Goal: Use online tool/utility: Utilize a website feature to perform a specific function

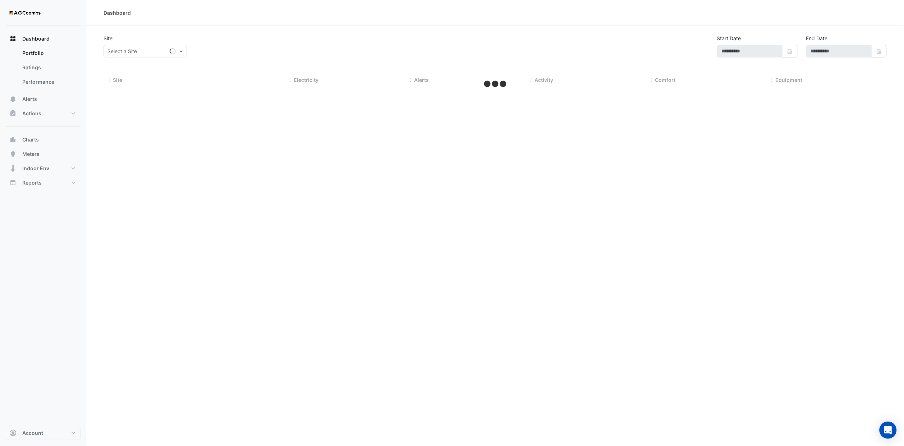
type input "**********"
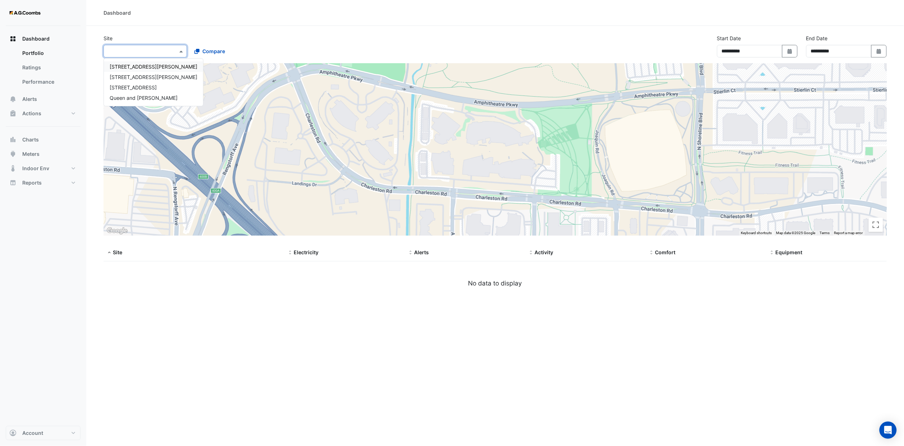
click at [159, 52] on input "text" at bounding box center [137, 52] width 61 height 8
click at [137, 100] on span "Queen and [PERSON_NAME]" at bounding box center [144, 98] width 68 height 6
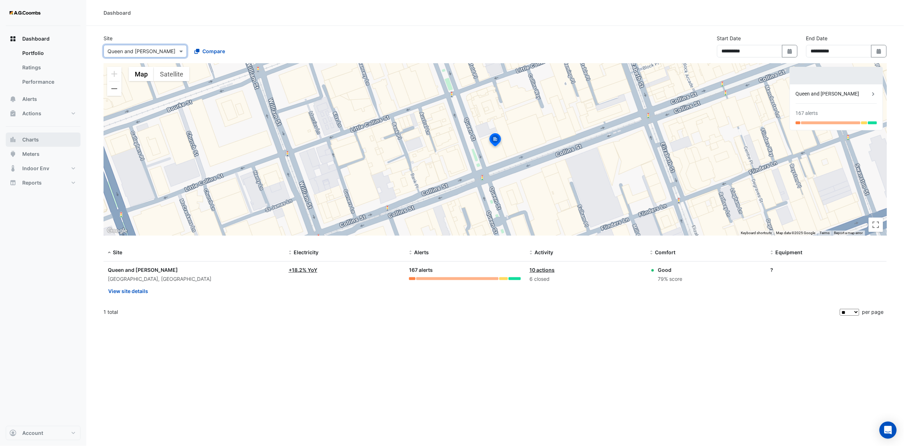
click at [33, 140] on span "Charts" at bounding box center [30, 139] width 17 height 7
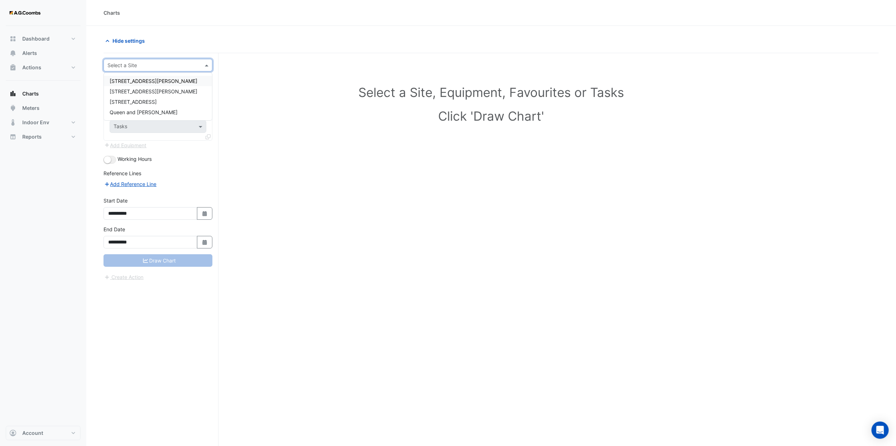
click at [174, 62] on input "text" at bounding box center [150, 66] width 87 height 8
click at [166, 111] on div "Queen and [PERSON_NAME]" at bounding box center [158, 112] width 108 height 10
click at [163, 85] on input "text" at bounding box center [151, 87] width 74 height 8
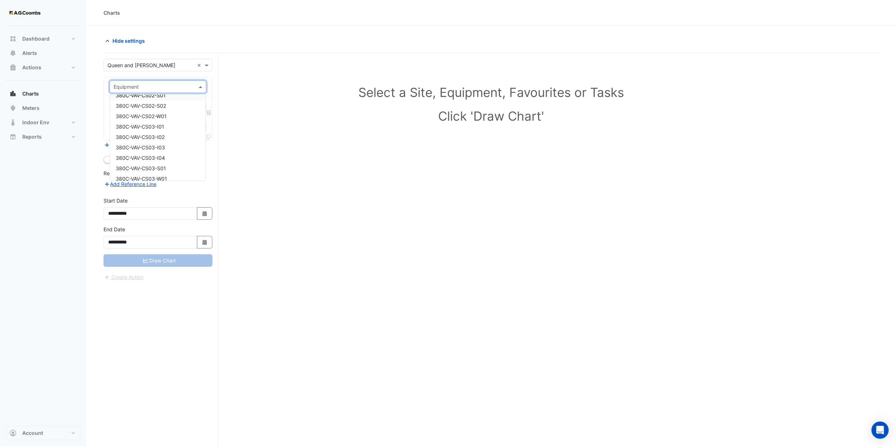
click at [147, 86] on input "text" at bounding box center [151, 87] width 74 height 8
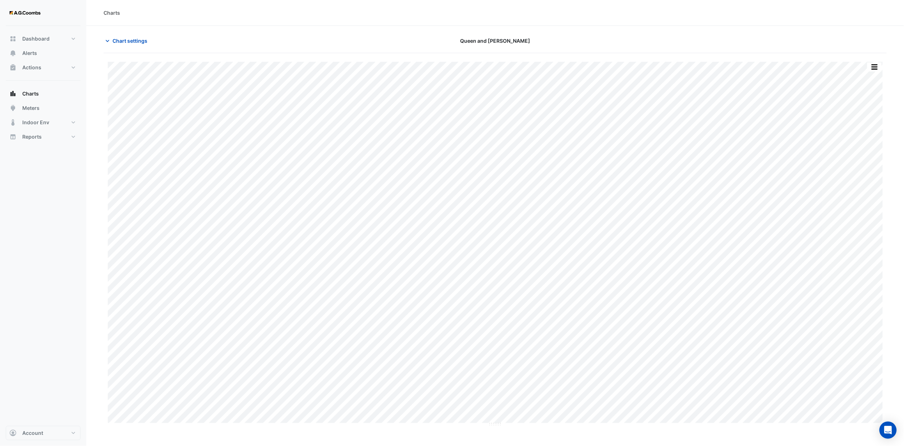
type input "**********"
click at [117, 42] on span "Chart settings" at bounding box center [130, 41] width 35 height 8
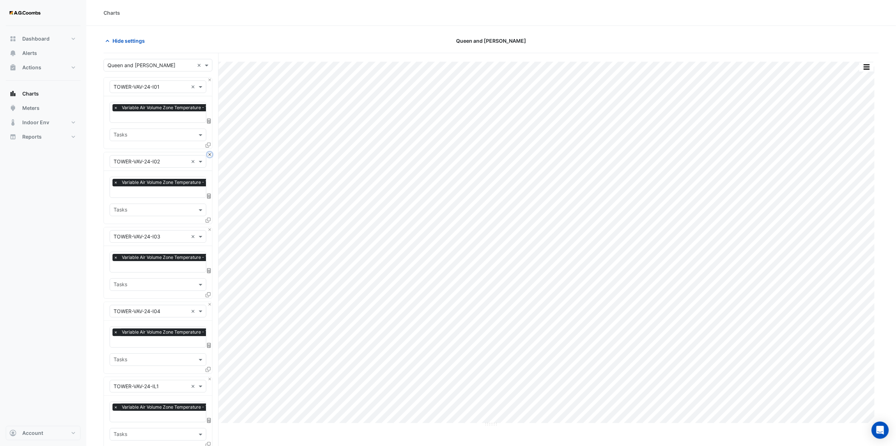
click at [208, 157] on button "Close" at bounding box center [209, 154] width 5 height 5
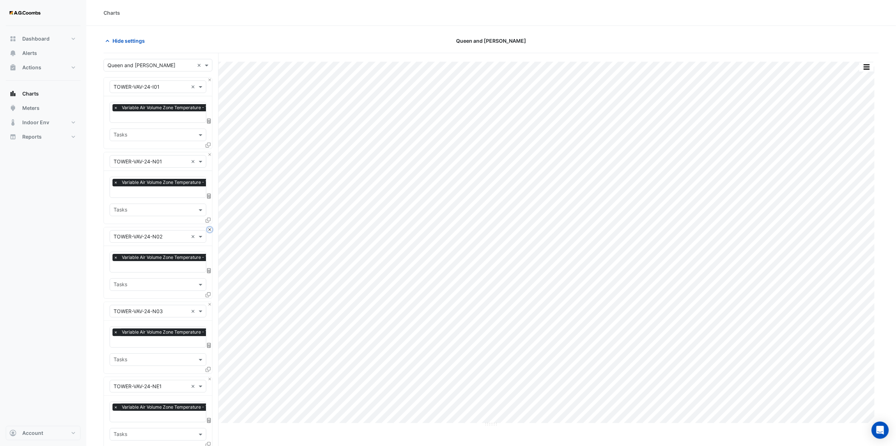
click at [208, 228] on button "Close" at bounding box center [209, 230] width 5 height 5
click at [208, 157] on button "Close" at bounding box center [209, 154] width 5 height 5
click at [208, 228] on button "Close" at bounding box center [209, 230] width 5 height 5
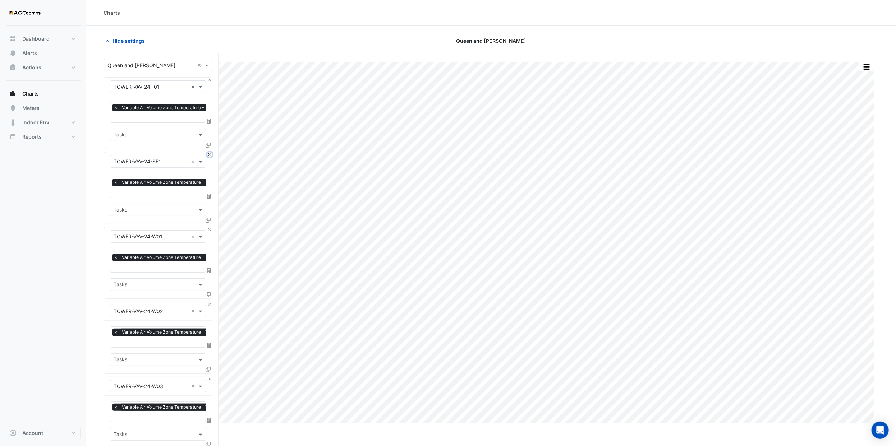
click at [208, 157] on button "Close" at bounding box center [209, 154] width 5 height 5
click at [208, 228] on button "Close" at bounding box center [209, 230] width 5 height 5
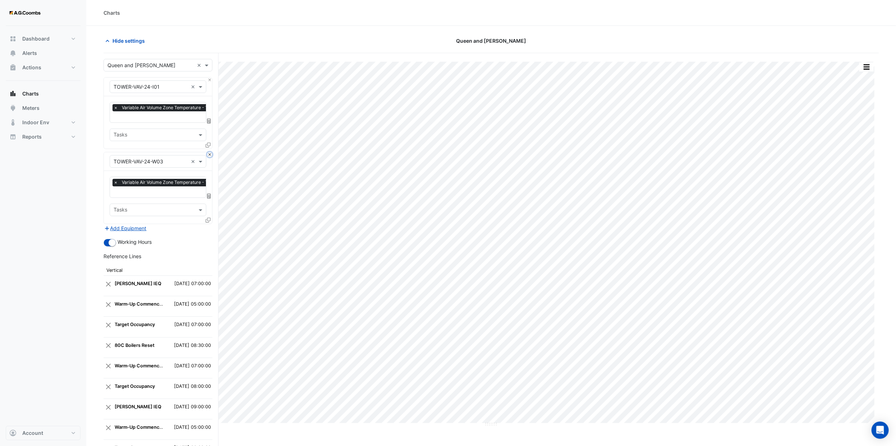
click at [208, 157] on button "Close" at bounding box center [209, 154] width 5 height 5
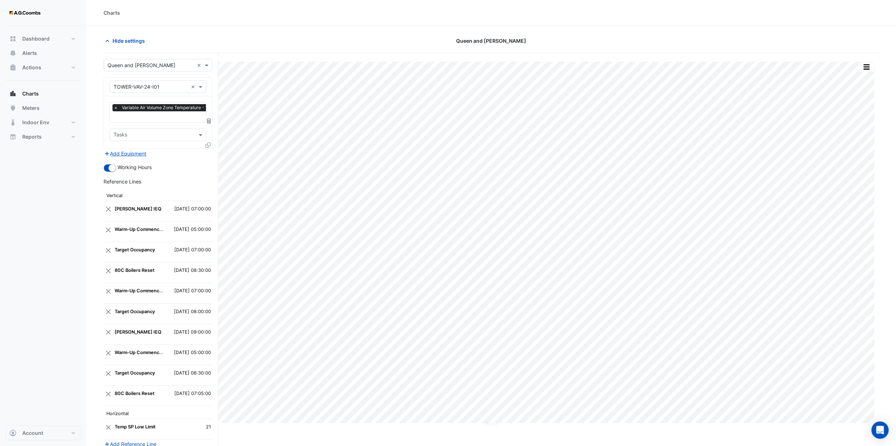
click at [208, 145] on icon at bounding box center [208, 145] width 5 height 5
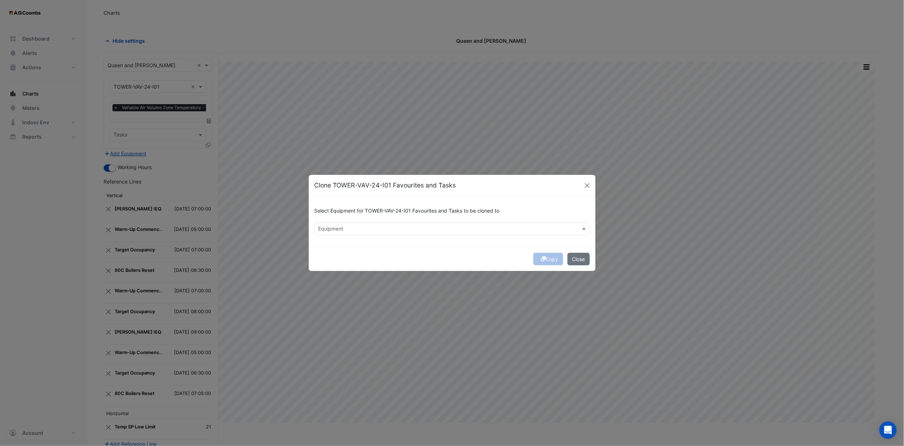
click at [369, 224] on div "Equipment" at bounding box center [446, 229] width 263 height 11
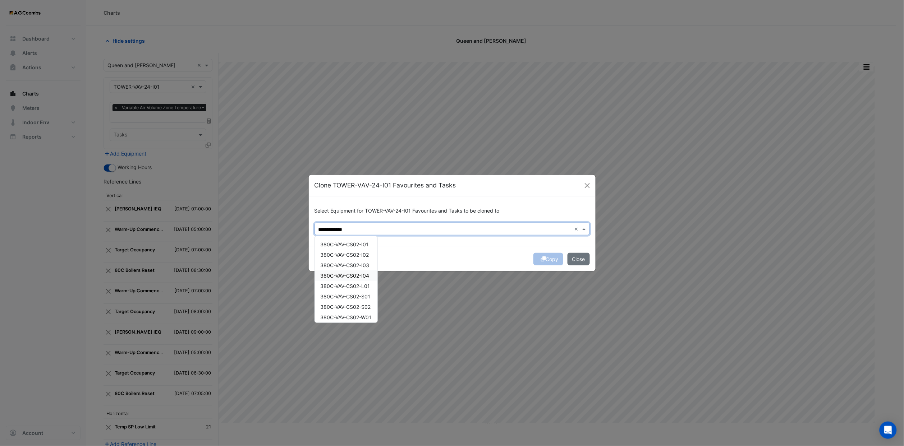
click at [359, 277] on span "380C-VAV-CS02-I04" at bounding box center [345, 276] width 49 height 6
click at [373, 301] on div "380C-VAV-CS03-I04" at bounding box center [347, 305] width 64 height 10
click at [373, 270] on div "380C-VAV-CS04-I04" at bounding box center [347, 270] width 64 height 10
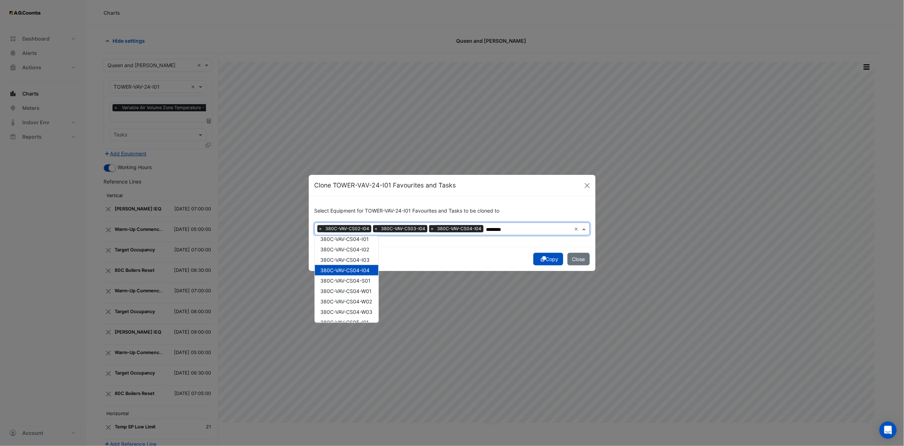
scroll to position [216, 0]
click at [368, 297] on span "380C-VAV-CS05-I04" at bounding box center [345, 300] width 49 height 6
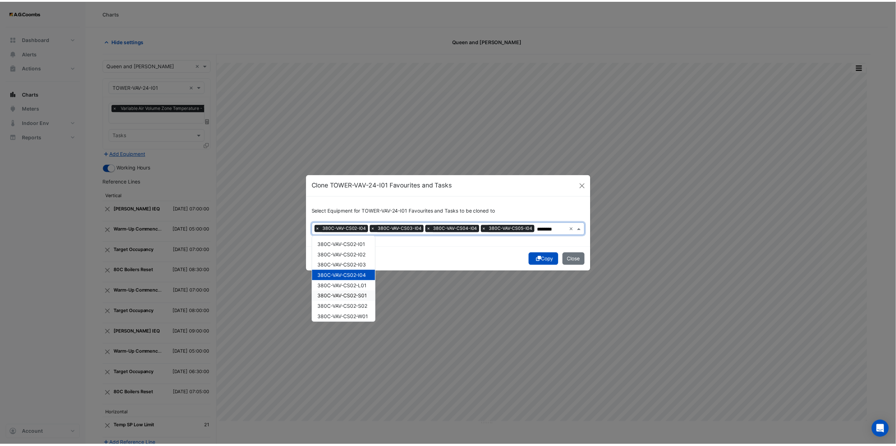
scroll to position [54, 0]
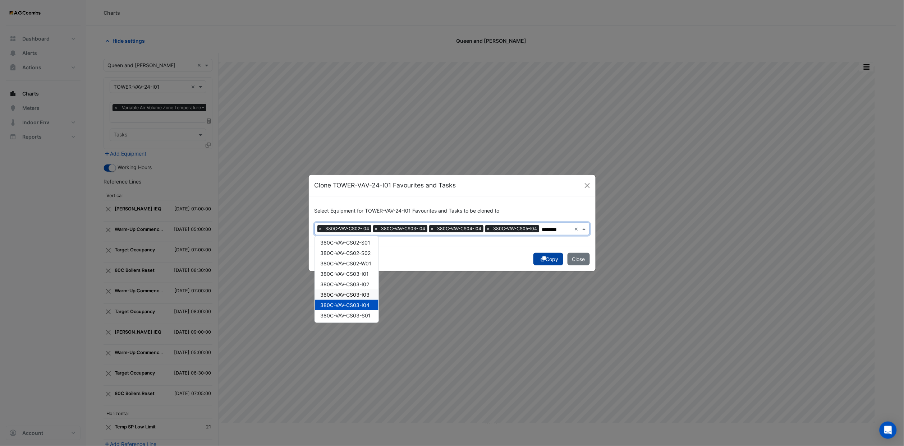
type input "********"
click at [549, 257] on button "Copy" at bounding box center [548, 259] width 30 height 13
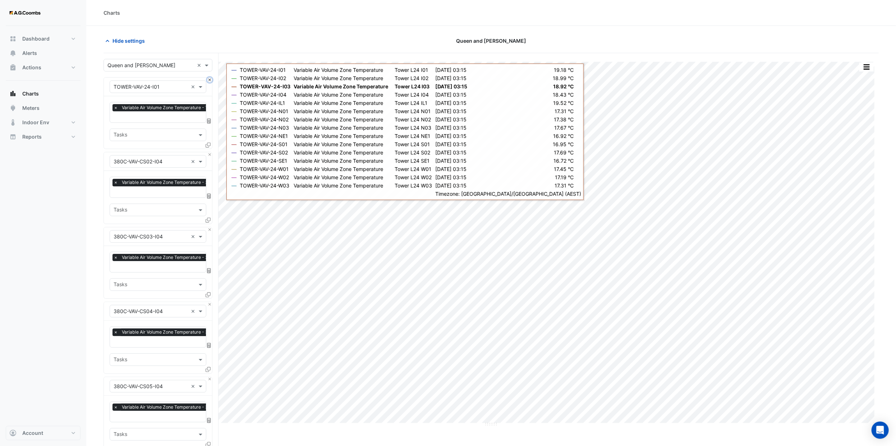
click at [208, 79] on button "Close" at bounding box center [209, 80] width 5 height 5
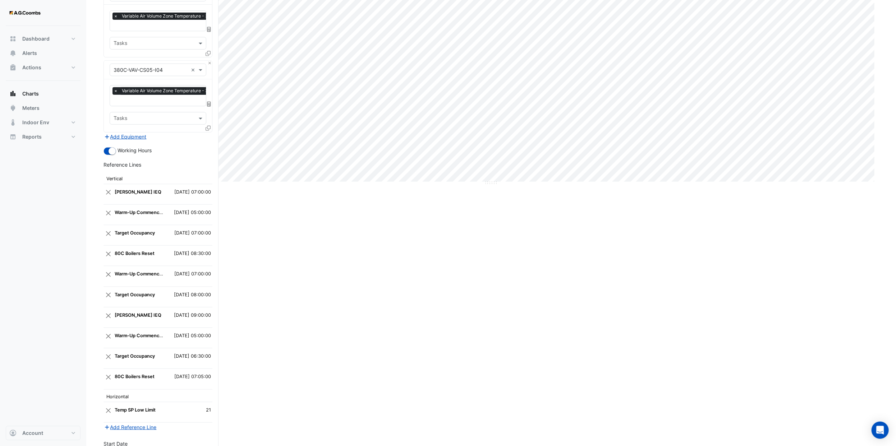
scroll to position [330, 0]
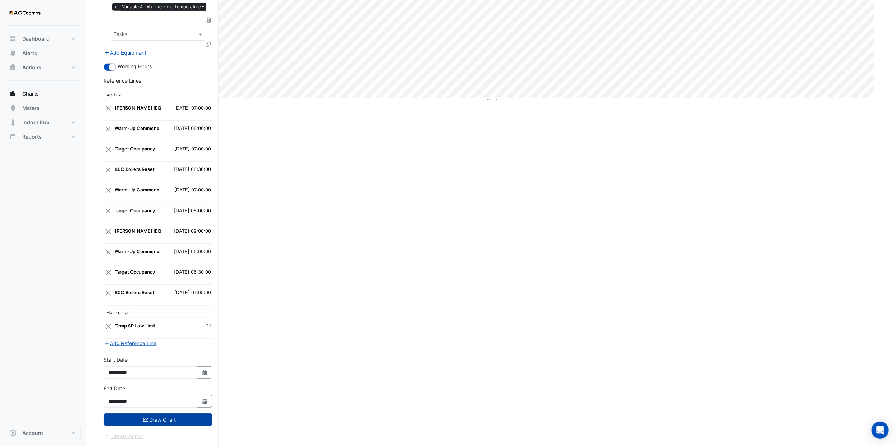
click at [166, 421] on button "Draw Chart" at bounding box center [158, 420] width 109 height 13
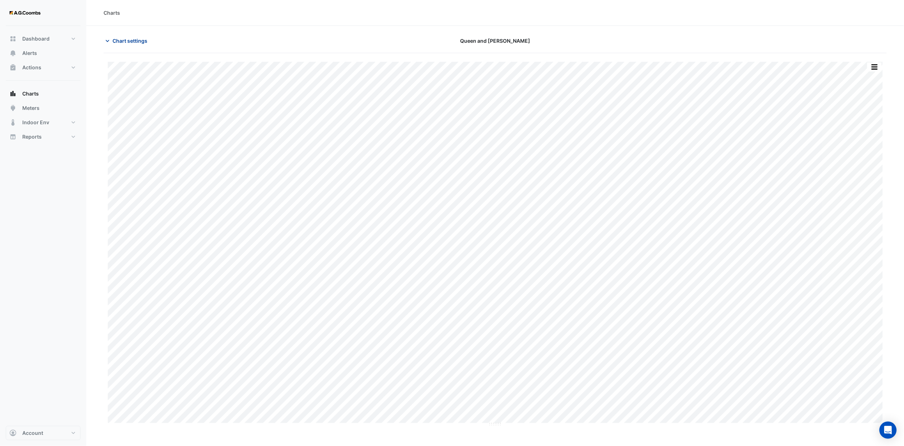
click at [141, 38] on span "Chart settings" at bounding box center [130, 41] width 35 height 8
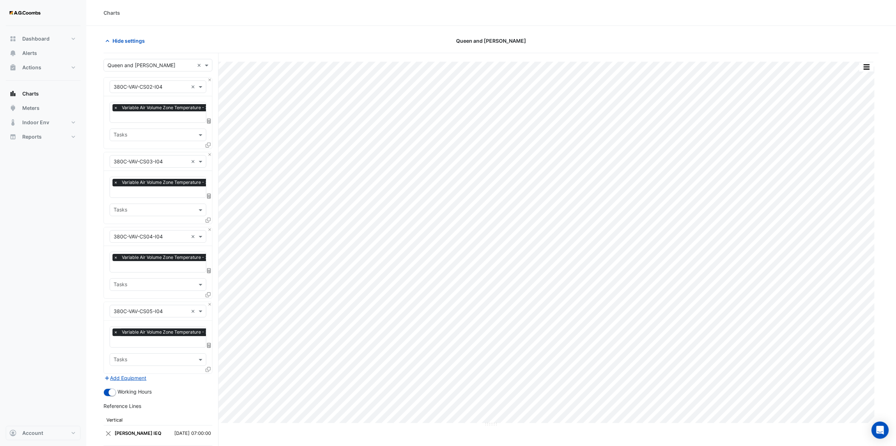
click at [208, 370] on icon at bounding box center [208, 369] width 5 height 5
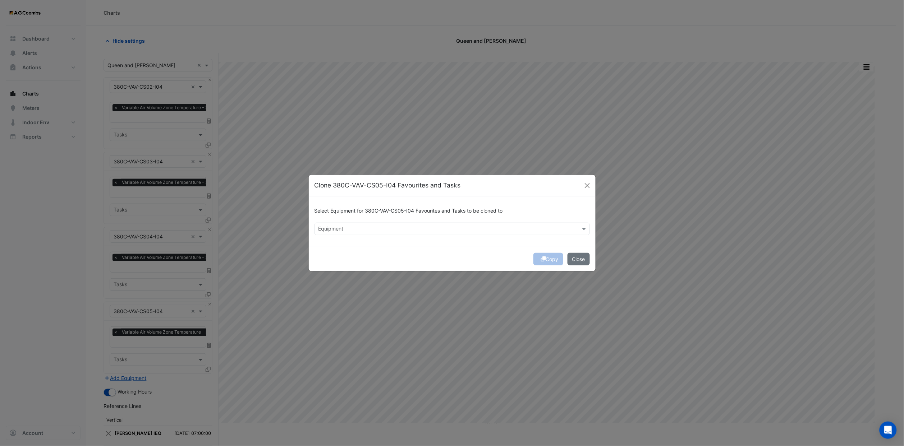
click at [427, 226] on input "text" at bounding box center [447, 230] width 259 height 8
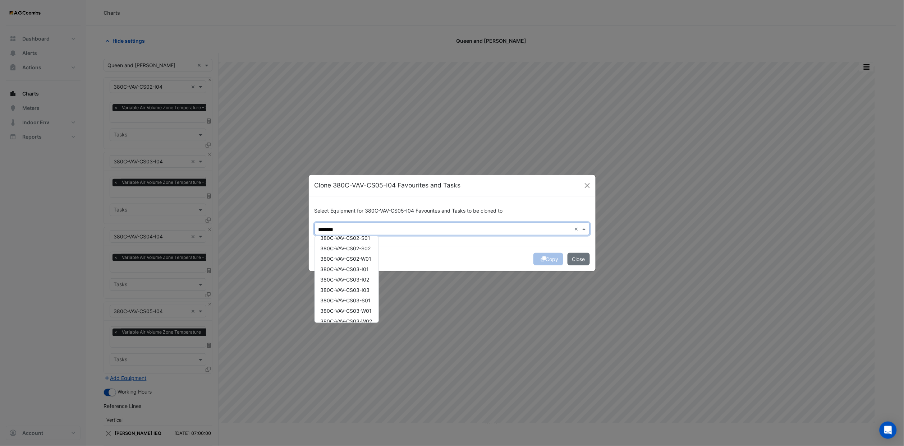
scroll to position [108, 0]
click at [356, 241] on span "380C-VAV-CS03-S01" at bounding box center [346, 241] width 50 height 6
click at [359, 248] on span "380C-VAV-CS03-W01" at bounding box center [346, 251] width 51 height 6
click at [359, 262] on span "380C-VAV-CS03-W02" at bounding box center [347, 262] width 52 height 6
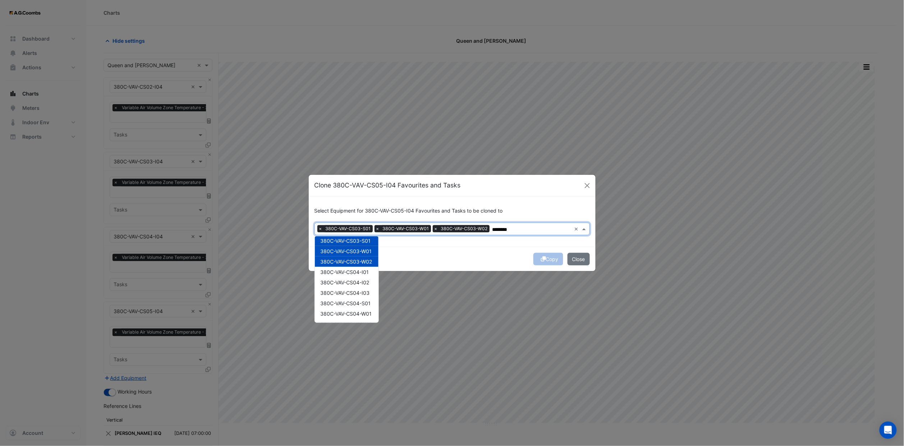
click at [361, 270] on span "380C-VAV-CS04-I01" at bounding box center [345, 272] width 49 height 6
click at [361, 280] on span "380C-VAV-CS04-I02" at bounding box center [345, 283] width 49 height 6
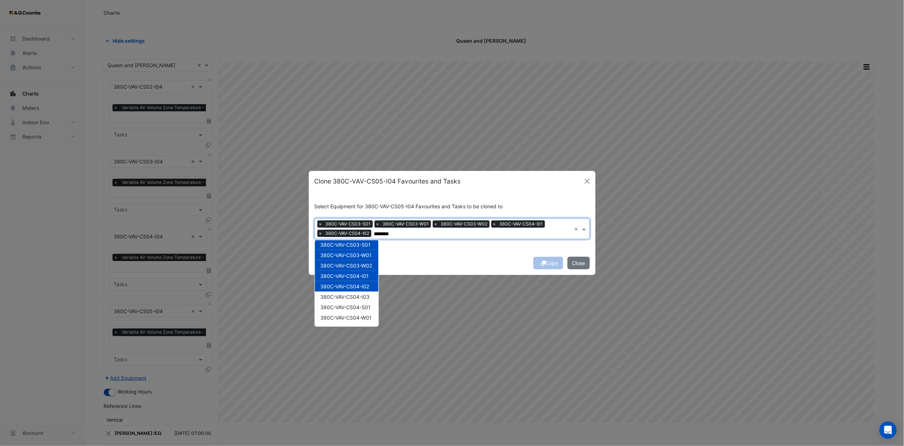
click at [361, 294] on span "380C-VAV-CS04-I03" at bounding box center [345, 297] width 49 height 6
click at [362, 305] on span "380C-VAV-CS04-S01" at bounding box center [346, 307] width 50 height 6
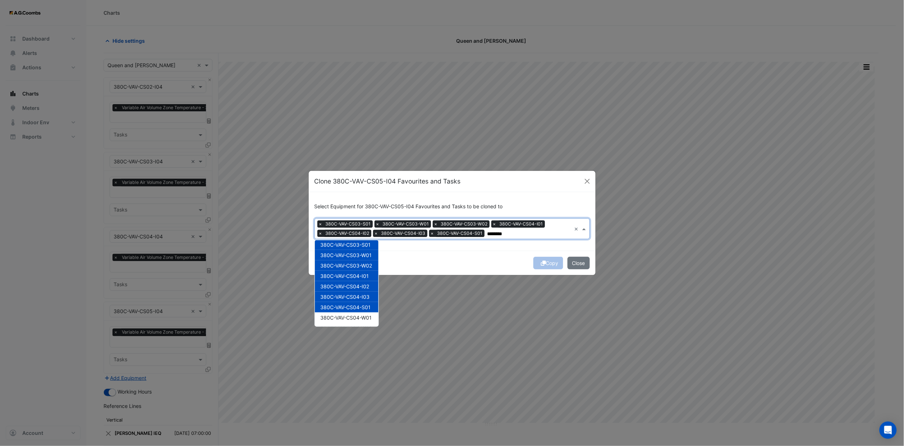
click at [362, 312] on div "380C-VAV-CS04-S01" at bounding box center [347, 307] width 64 height 10
click at [361, 317] on span "380C-VAV-CS04-W01" at bounding box center [346, 318] width 51 height 6
click at [361, 309] on span "380C-VAV-CS04-S01" at bounding box center [346, 307] width 50 height 6
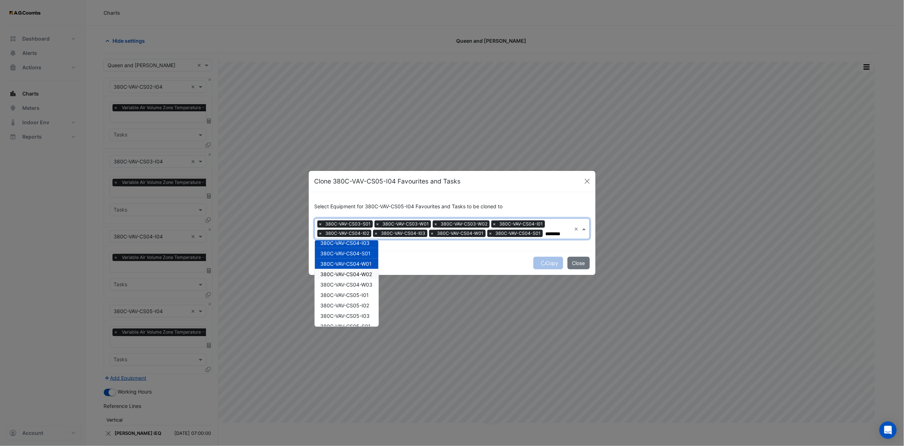
click at [358, 274] on span "380C-VAV-CS04-W02" at bounding box center [347, 274] width 52 height 6
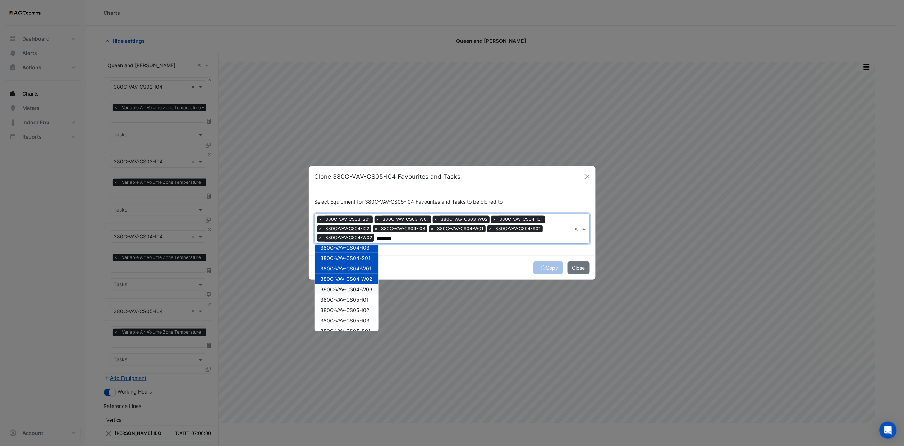
click at [362, 290] on span "380C-VAV-CS04-W03" at bounding box center [347, 289] width 52 height 6
click at [363, 301] on span "380C-VAV-CS05-I01" at bounding box center [345, 300] width 49 height 6
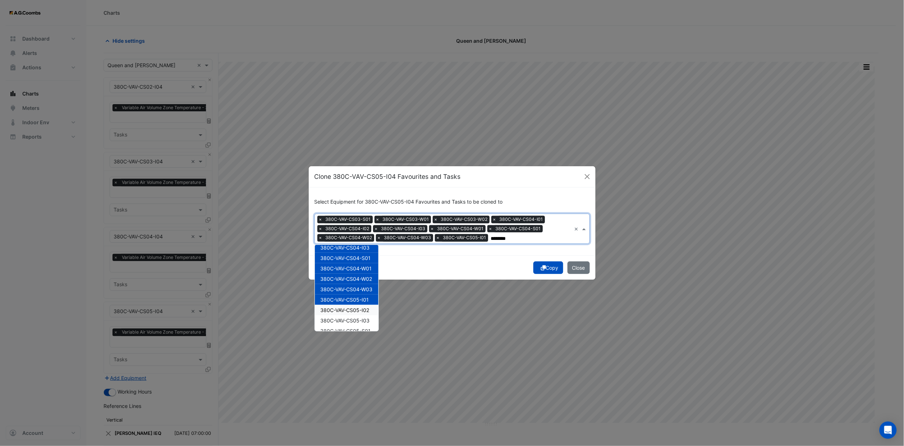
click at [362, 311] on span "380C-VAV-CS05-I02" at bounding box center [345, 310] width 49 height 6
click at [362, 318] on span "380C-VAV-CS05-I03" at bounding box center [345, 321] width 49 height 6
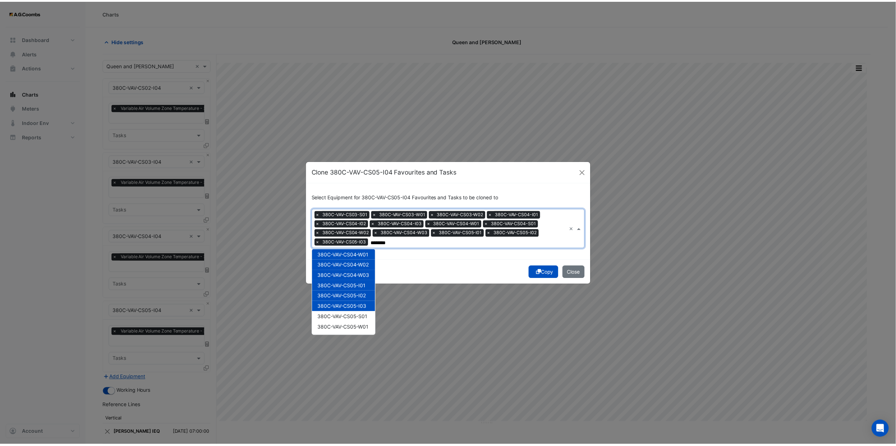
scroll to position [190, 0]
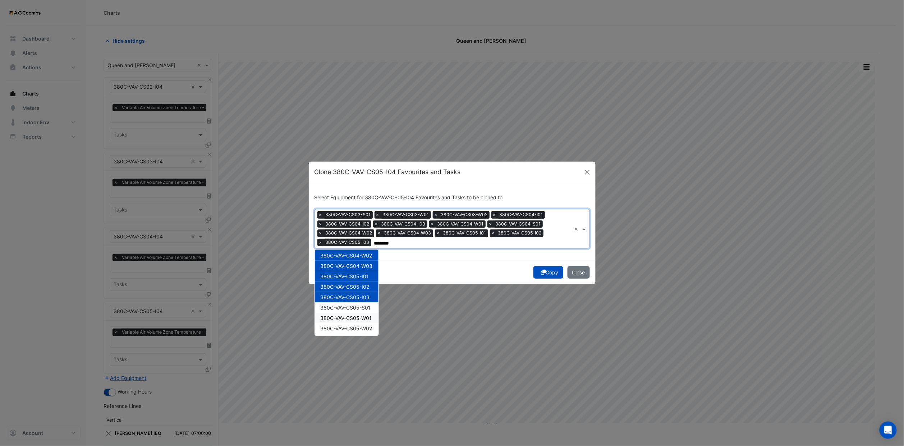
click at [359, 305] on span "380C-VAV-CS05-S01" at bounding box center [346, 308] width 50 height 6
click at [361, 317] on span "380C-VAV-CS05-W01" at bounding box center [346, 318] width 51 height 6
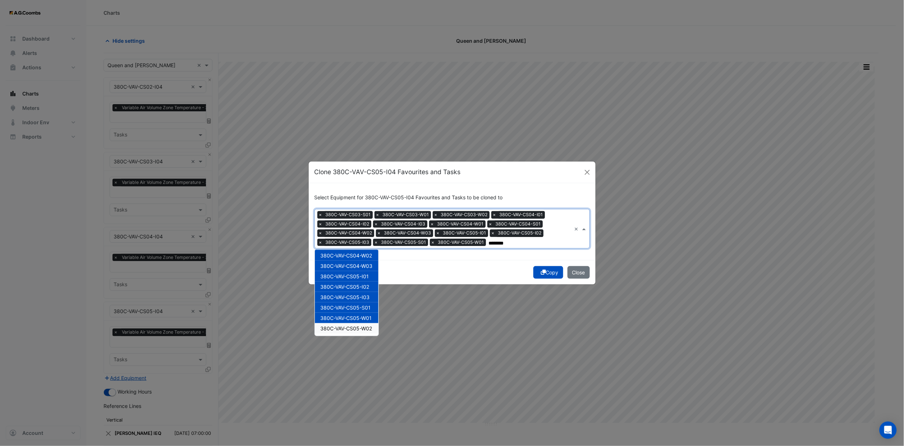
click at [361, 326] on span "380C-VAV-CS05-W02" at bounding box center [347, 329] width 52 height 6
type input "********"
click at [552, 270] on button "Copy" at bounding box center [548, 272] width 30 height 13
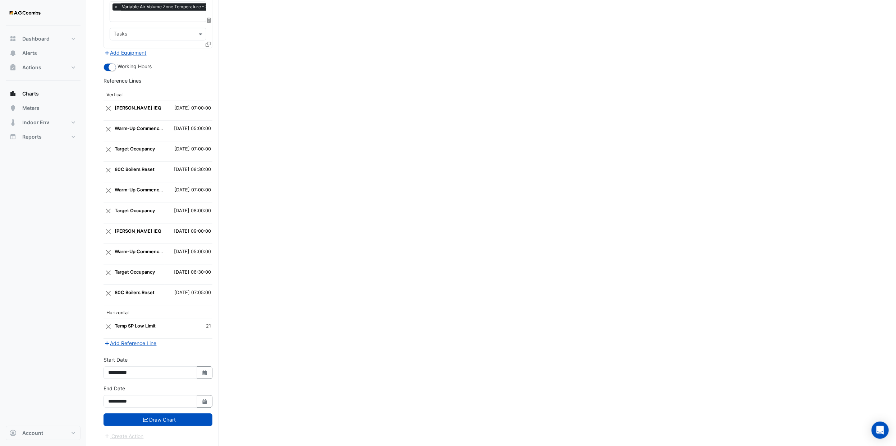
scroll to position [1302, 0]
click at [178, 425] on button "Draw Chart" at bounding box center [158, 420] width 109 height 13
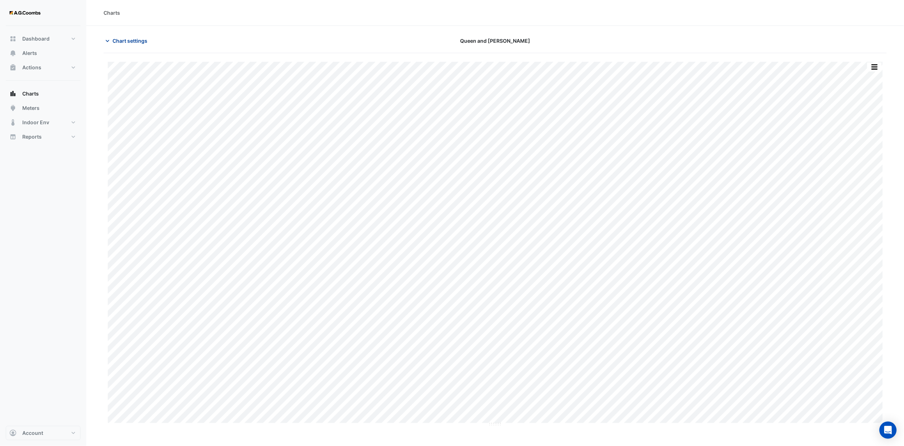
click at [135, 42] on span "Chart settings" at bounding box center [130, 41] width 35 height 8
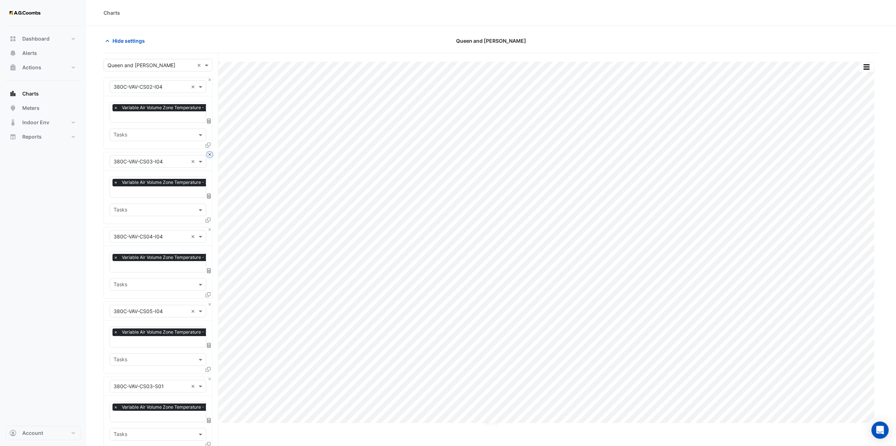
click at [211, 154] on button "Close" at bounding box center [209, 154] width 5 height 5
click at [210, 80] on button "Close" at bounding box center [209, 80] width 5 height 5
click at [207, 153] on button "Close" at bounding box center [209, 154] width 5 height 5
click at [208, 156] on button "Close" at bounding box center [209, 154] width 5 height 5
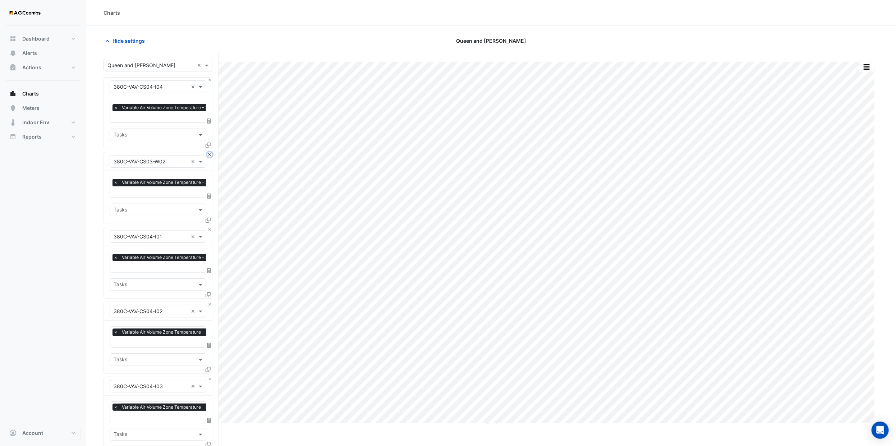
click at [208, 156] on button "Close" at bounding box center [209, 154] width 5 height 5
click at [209, 155] on button "Close" at bounding box center [209, 154] width 5 height 5
click at [209, 228] on button "Close" at bounding box center [209, 230] width 5 height 5
click at [209, 155] on button "Close" at bounding box center [209, 154] width 5 height 5
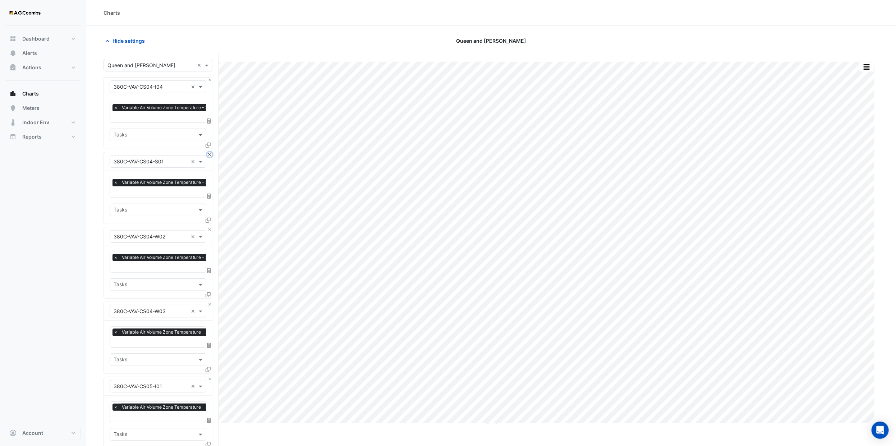
click at [209, 155] on button "Close" at bounding box center [209, 154] width 5 height 5
click at [209, 228] on button "Close" at bounding box center [209, 230] width 5 height 5
click at [209, 155] on button "Close" at bounding box center [209, 154] width 5 height 5
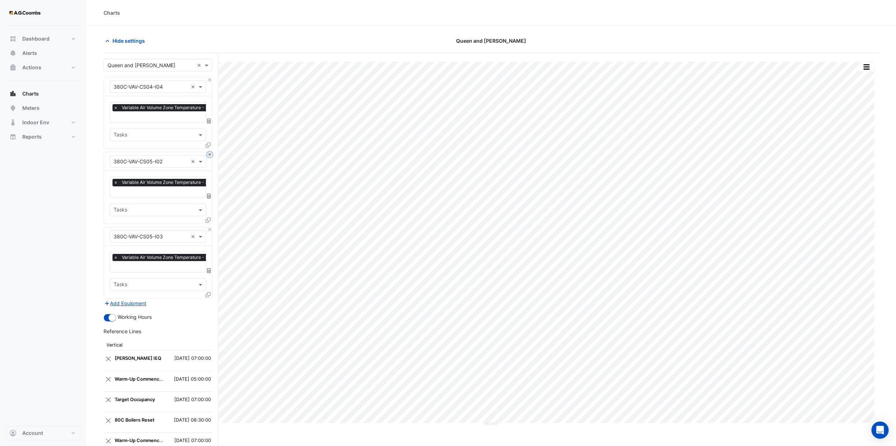
click at [209, 155] on button "Close" at bounding box center [209, 154] width 5 height 5
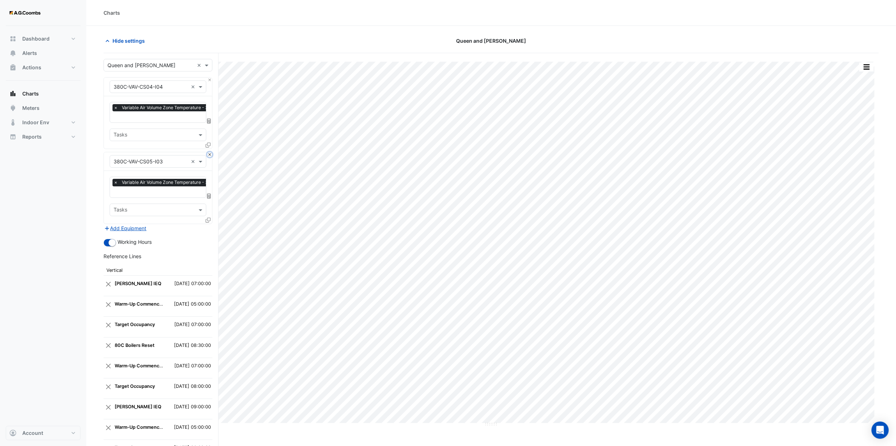
click at [209, 155] on button "Close" at bounding box center [209, 154] width 5 height 5
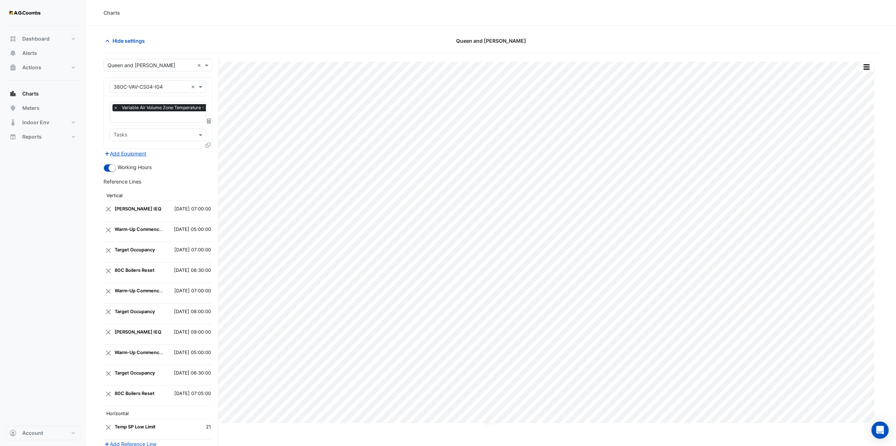
click at [208, 144] on icon at bounding box center [208, 145] width 5 height 5
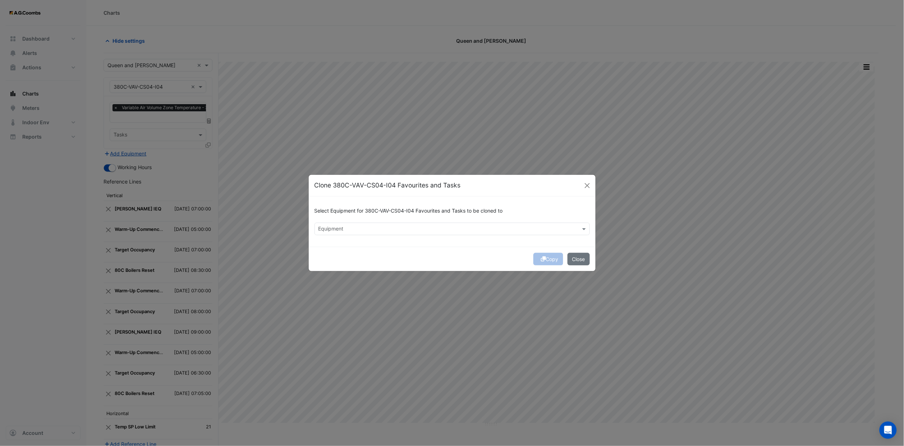
click at [398, 223] on div "Equipment" at bounding box center [452, 229] width 275 height 13
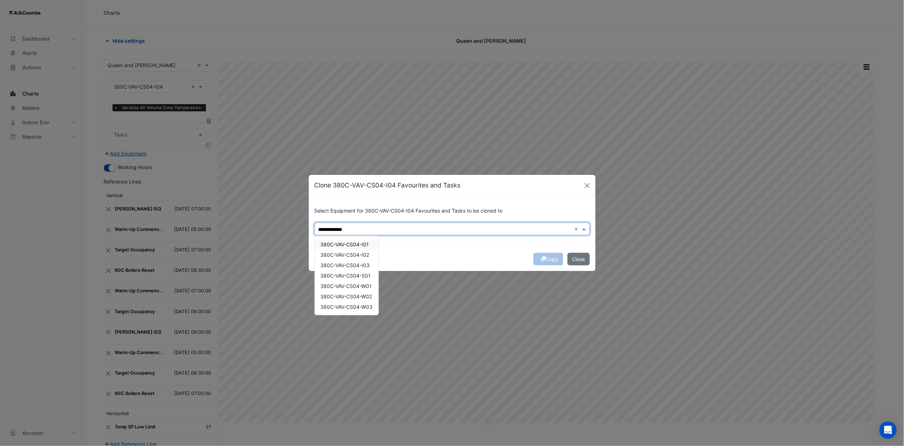
click at [364, 239] on div "380C-VAV-CS04-I01" at bounding box center [347, 244] width 64 height 10
click at [364, 254] on span "380C-VAV-CS04-I02" at bounding box center [345, 255] width 49 height 6
click at [363, 275] on span "380C-VAV-CS04-S01" at bounding box center [346, 276] width 50 height 6
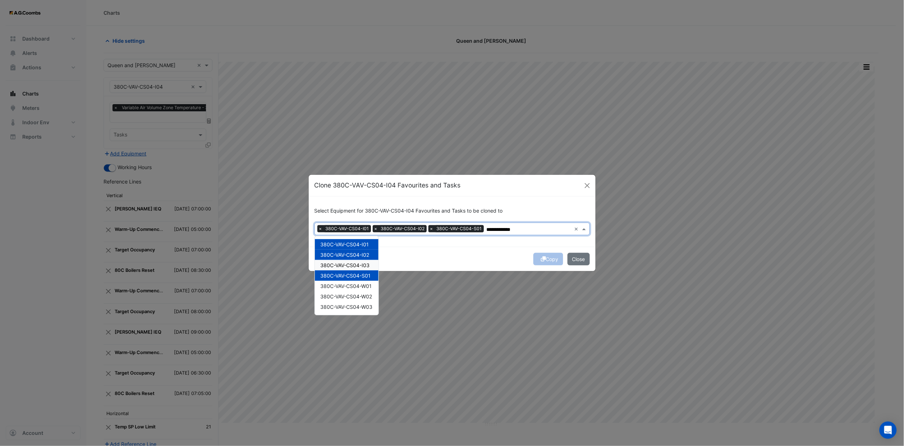
click at [362, 266] on span "380C-VAV-CS04-I03" at bounding box center [345, 265] width 49 height 6
click at [359, 290] on div "380C-VAV-CS04-W01" at bounding box center [347, 286] width 64 height 10
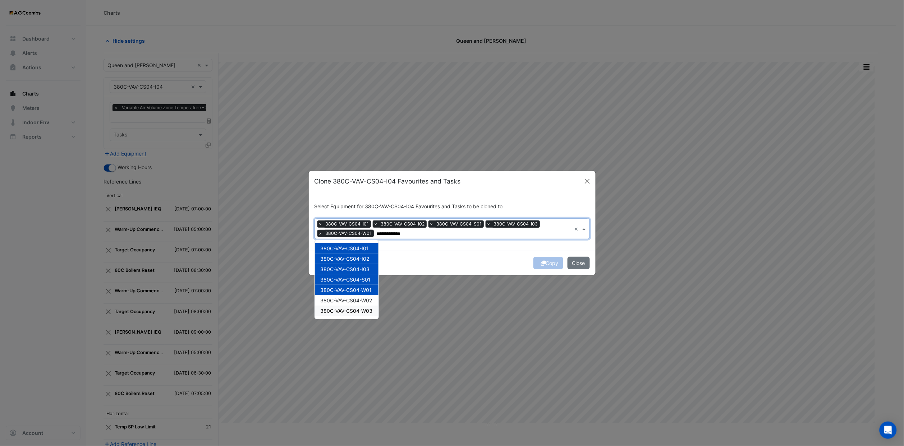
click at [361, 306] on div "380C-VAV-CS04-W03" at bounding box center [347, 311] width 64 height 10
click at [361, 315] on div "380C-VAV-CS04-W03" at bounding box center [347, 311] width 64 height 10
click at [361, 299] on span "380C-VAV-CS04-W02" at bounding box center [347, 301] width 52 height 6
click at [361, 308] on span "380C-VAV-CS04-W03" at bounding box center [347, 311] width 52 height 6
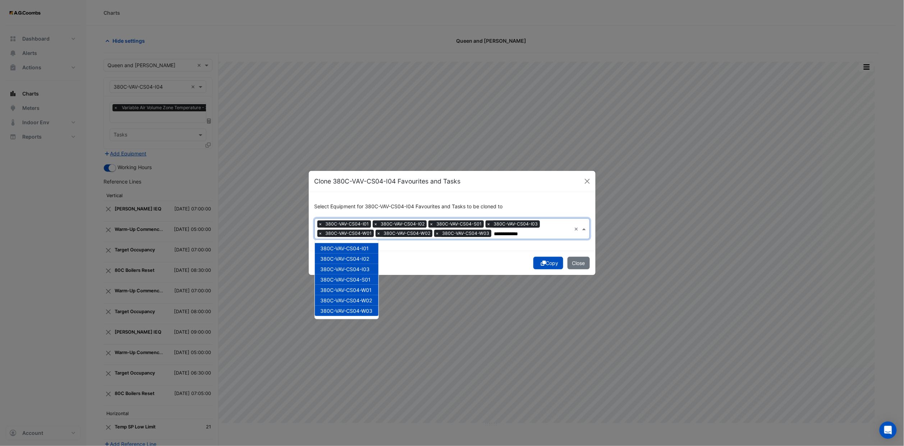
type input "**********"
click at [545, 263] on button "Copy" at bounding box center [548, 263] width 30 height 13
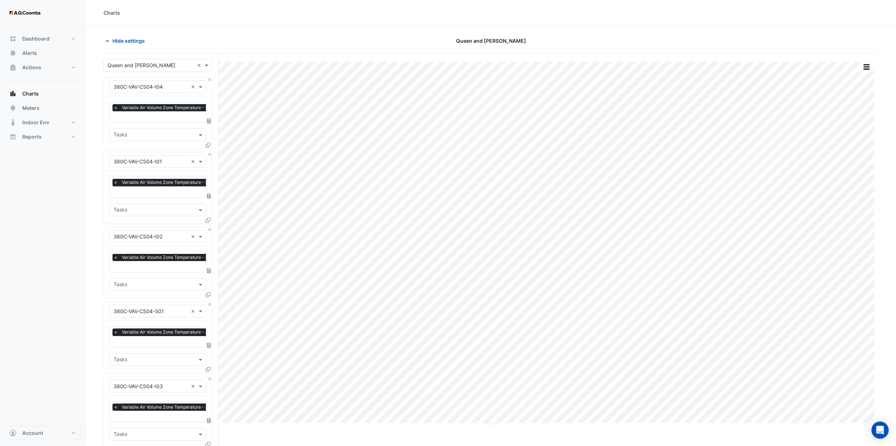
click at [145, 121] on input "text" at bounding box center [175, 118] width 123 height 8
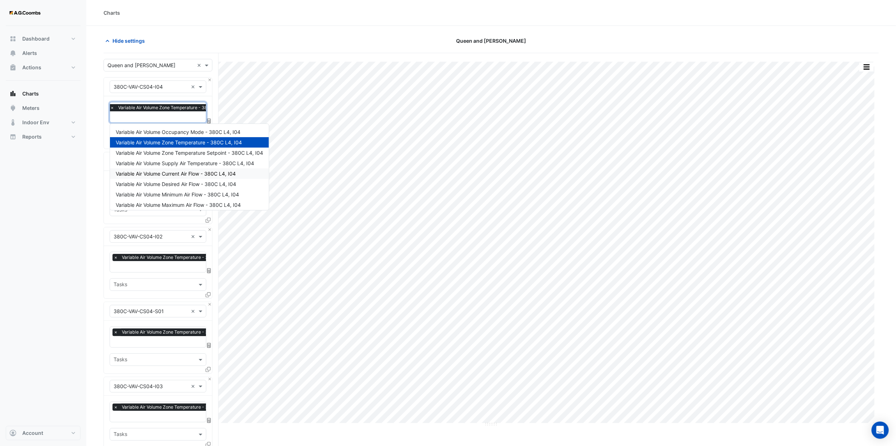
click at [220, 175] on span "Variable Air Volume Current Air Flow - 380C L4, I04" at bounding box center [176, 174] width 120 height 6
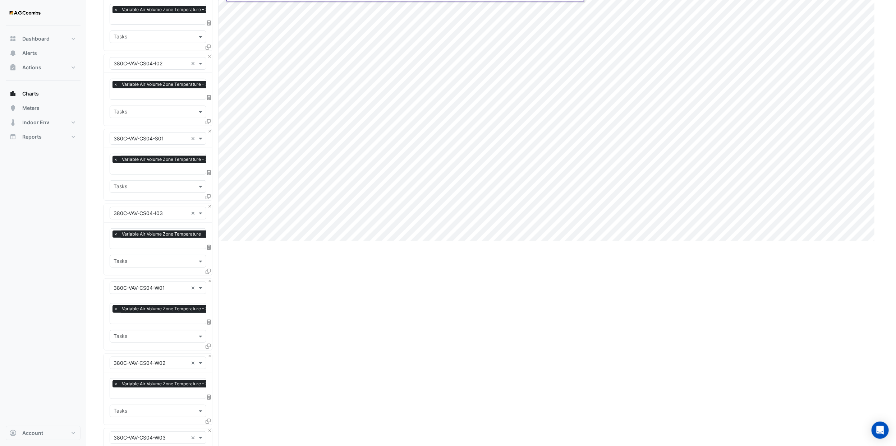
scroll to position [270, 0]
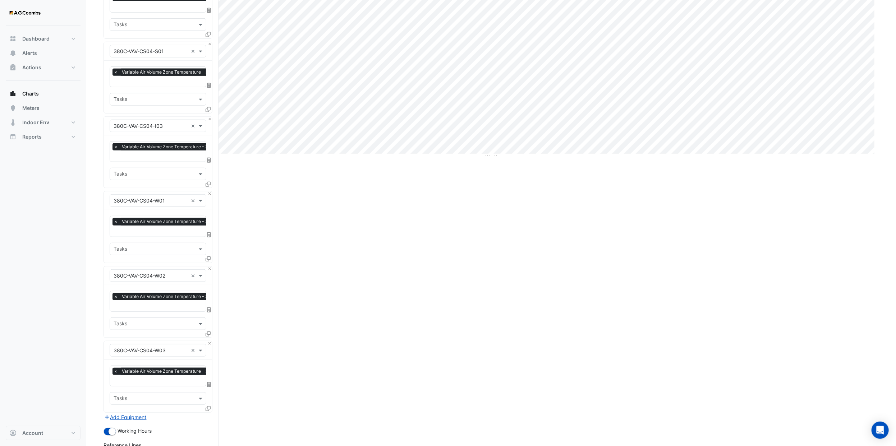
click at [144, 156] on input "text" at bounding box center [175, 157] width 123 height 8
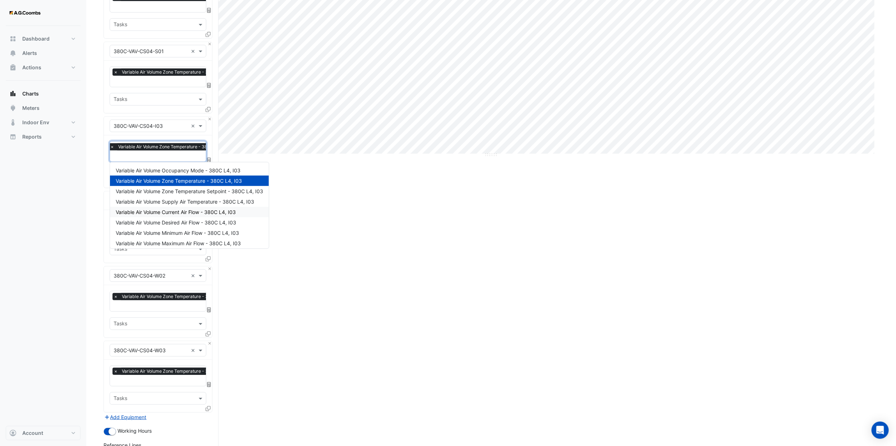
click at [198, 209] on span "Variable Air Volume Current Air Flow - 380C L4, I03" at bounding box center [176, 212] width 120 height 6
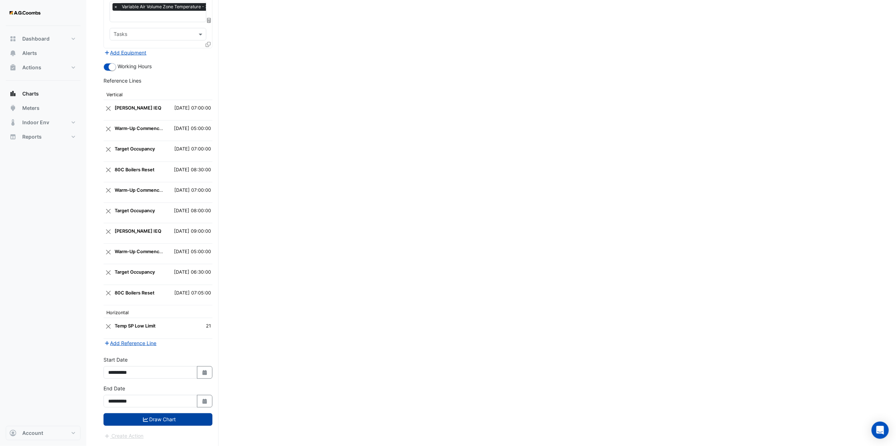
click at [172, 421] on button "Draw Chart" at bounding box center [158, 420] width 109 height 13
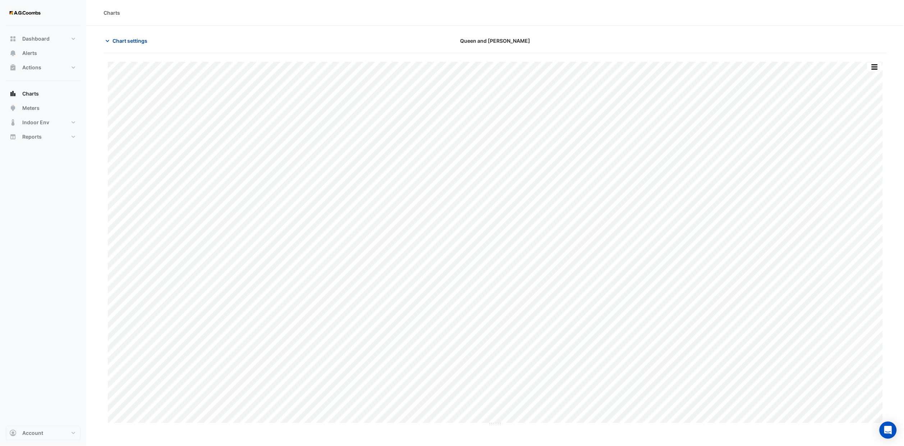
click at [132, 40] on span "Chart settings" at bounding box center [130, 41] width 35 height 8
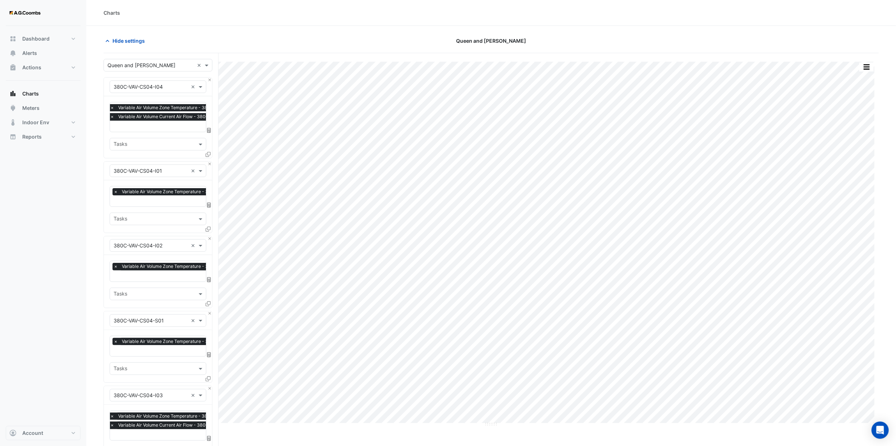
click at [111, 115] on span "×" at bounding box center [112, 116] width 6 height 7
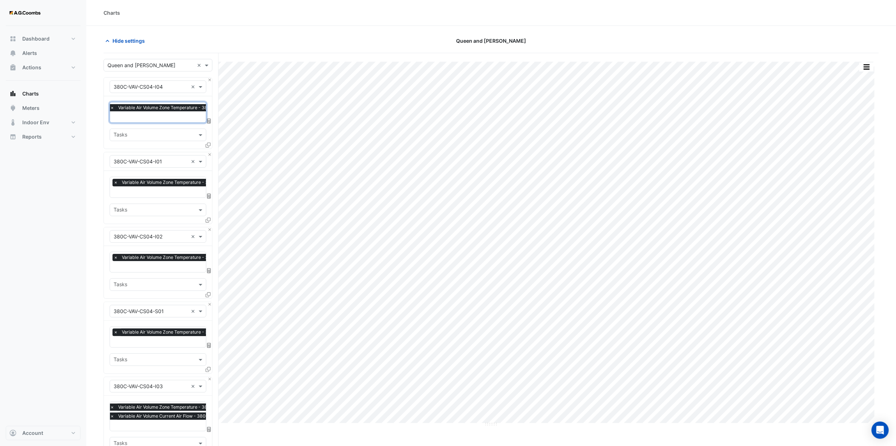
scroll to position [216, 0]
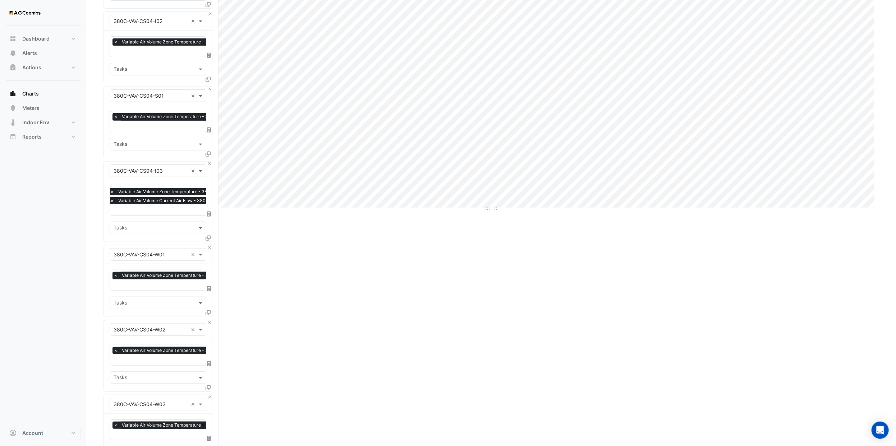
click at [113, 200] on span "×" at bounding box center [112, 200] width 6 height 7
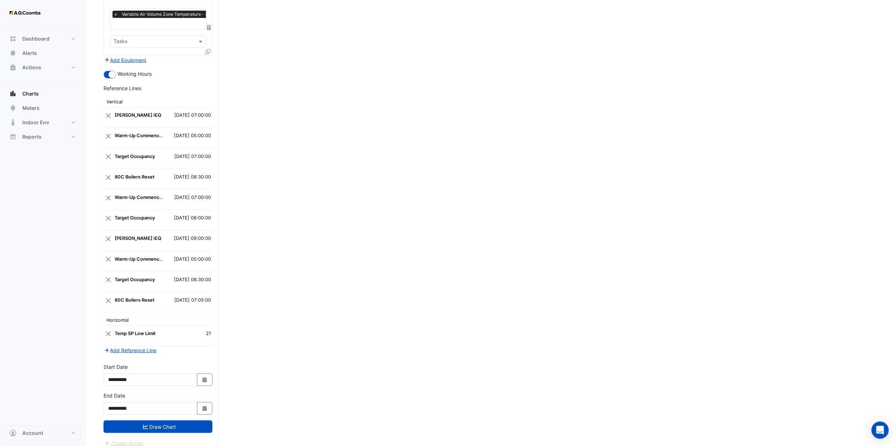
scroll to position [629, 0]
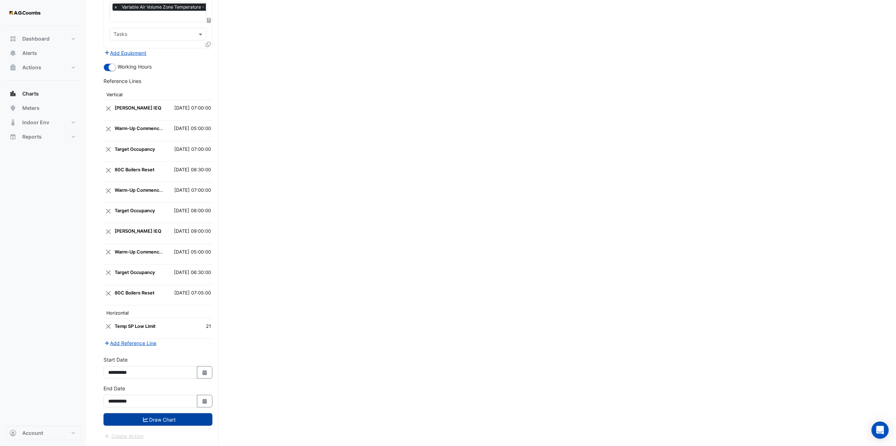
click at [161, 422] on button "Draw Chart" at bounding box center [158, 420] width 109 height 13
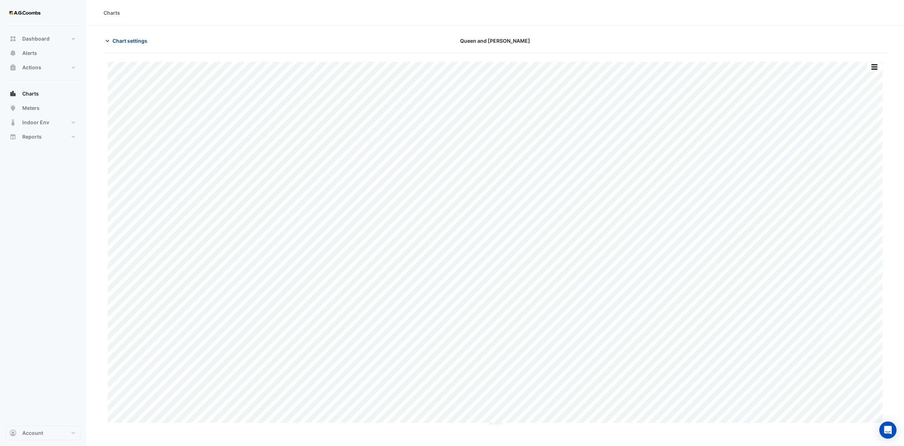
click at [124, 43] on span "Chart settings" at bounding box center [130, 41] width 35 height 8
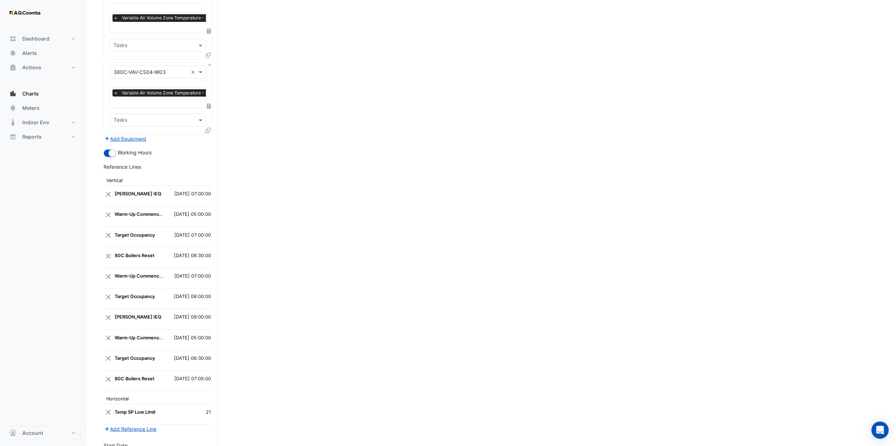
scroll to position [324, 0]
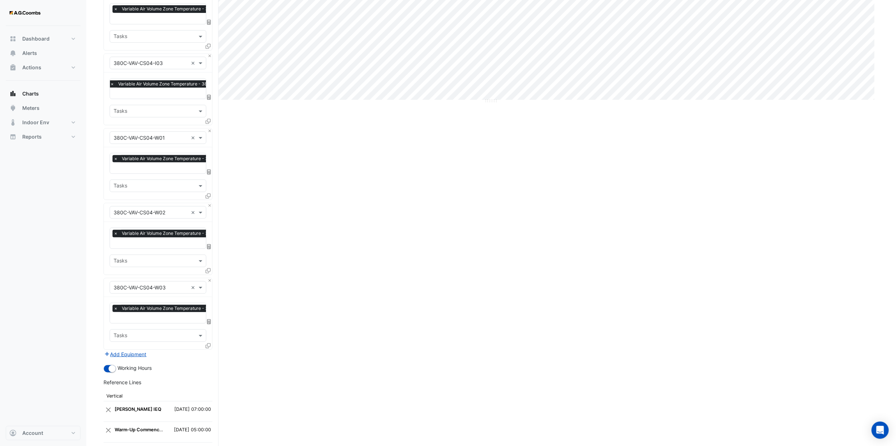
click at [207, 345] on icon at bounding box center [208, 346] width 5 height 5
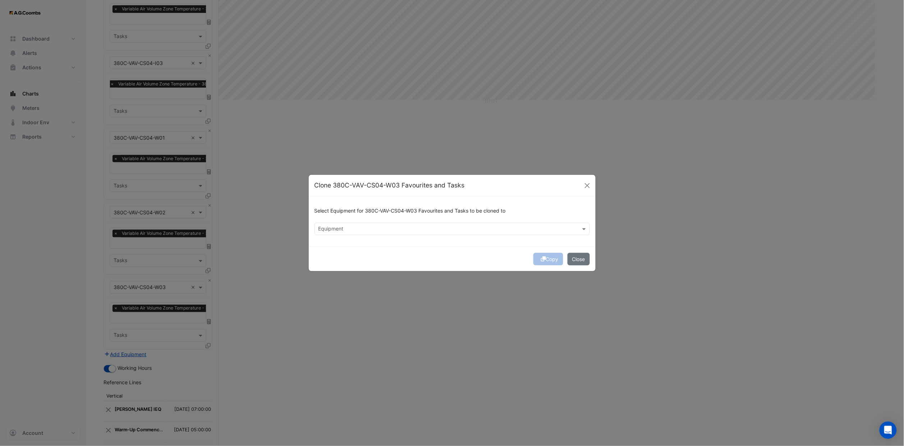
click at [384, 227] on input "text" at bounding box center [447, 230] width 259 height 8
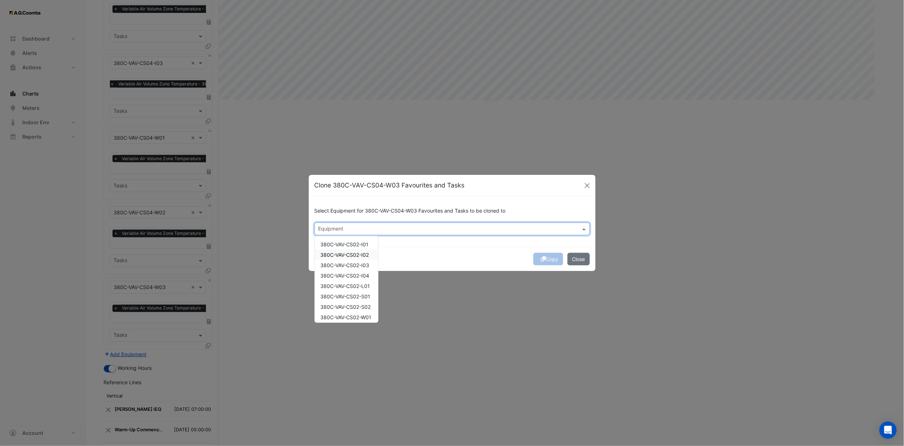
click at [369, 253] on span "380C-VAV-CS02-I02" at bounding box center [345, 255] width 49 height 6
click at [543, 260] on div "Copy Close" at bounding box center [452, 259] width 287 height 24
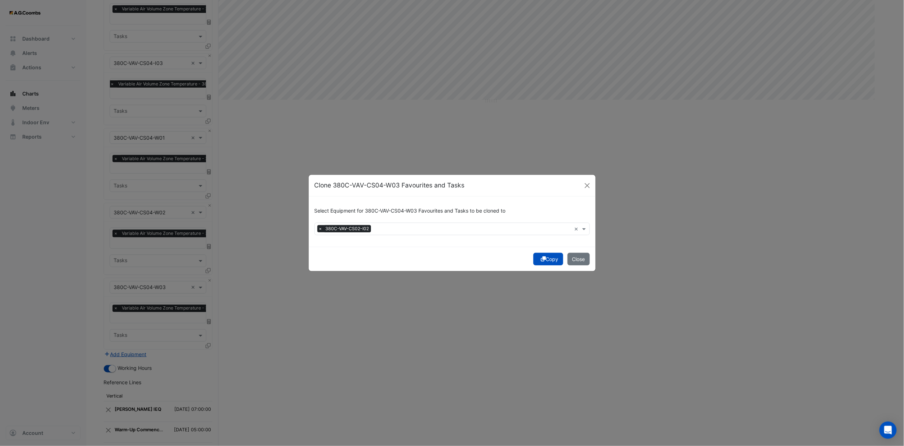
click at [543, 260] on icon "submit" at bounding box center [543, 259] width 5 height 5
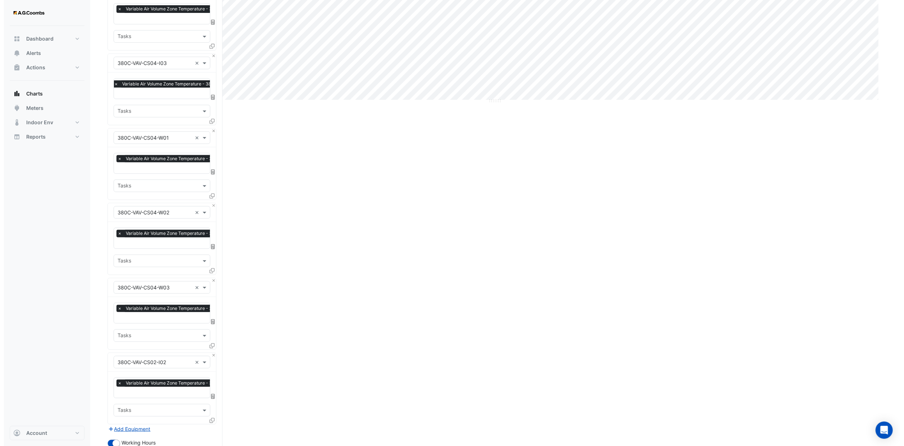
scroll to position [0, 0]
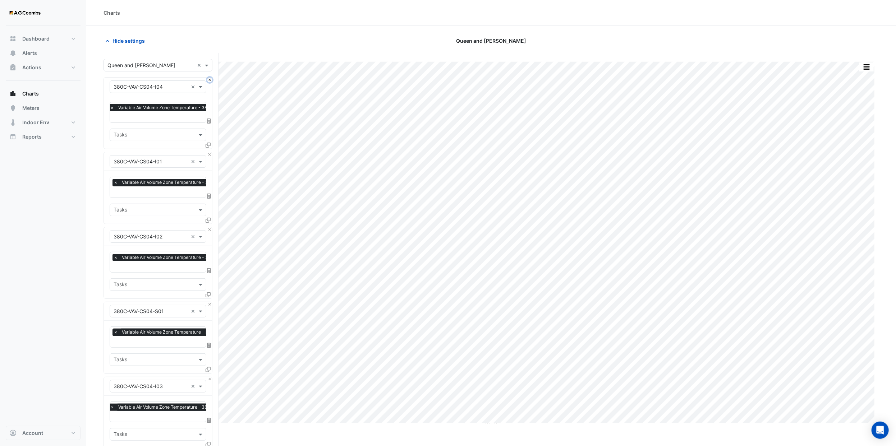
click at [208, 80] on button "Close" at bounding box center [209, 80] width 5 height 5
click at [208, 152] on button "Close" at bounding box center [209, 154] width 5 height 5
click at [208, 80] on button "Close" at bounding box center [209, 80] width 5 height 5
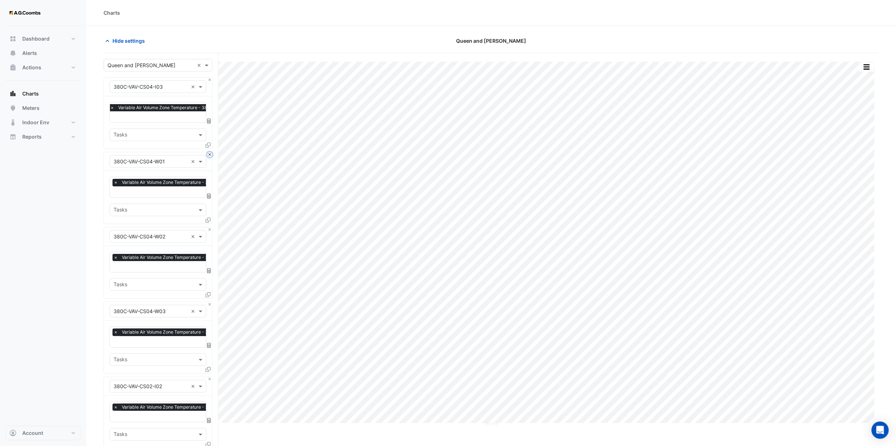
click at [208, 152] on button "Close" at bounding box center [209, 154] width 5 height 5
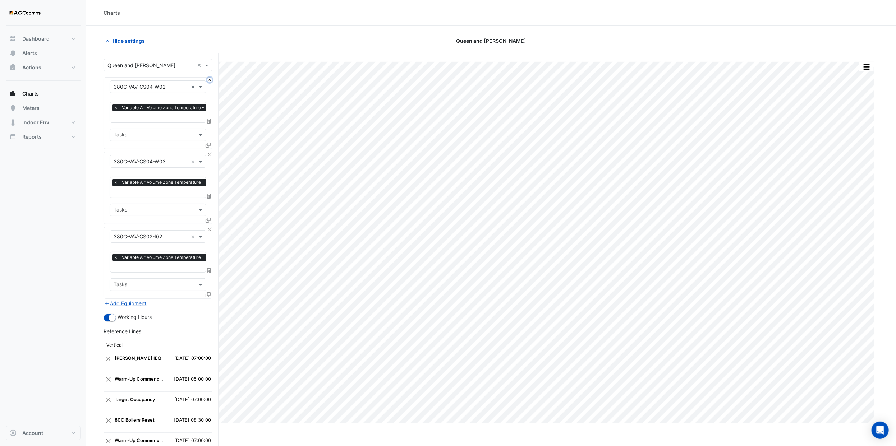
click at [208, 80] on button "Close" at bounding box center [209, 80] width 5 height 5
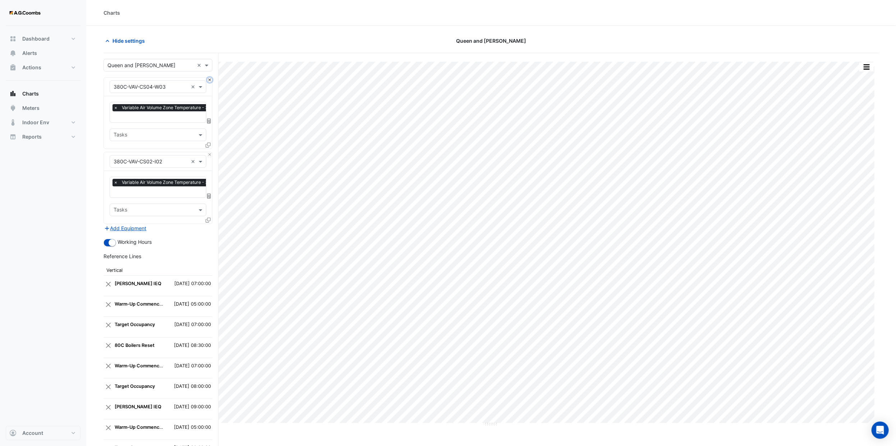
click at [208, 80] on button "Close" at bounding box center [209, 80] width 5 height 5
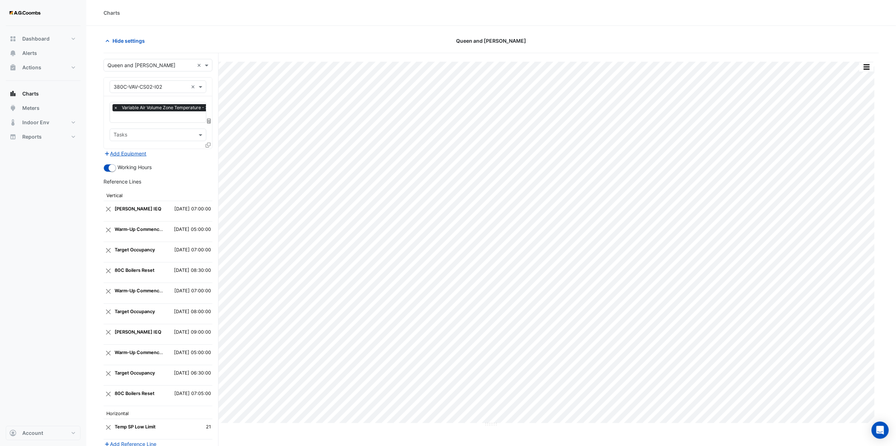
click at [210, 146] on icon at bounding box center [208, 145] width 5 height 5
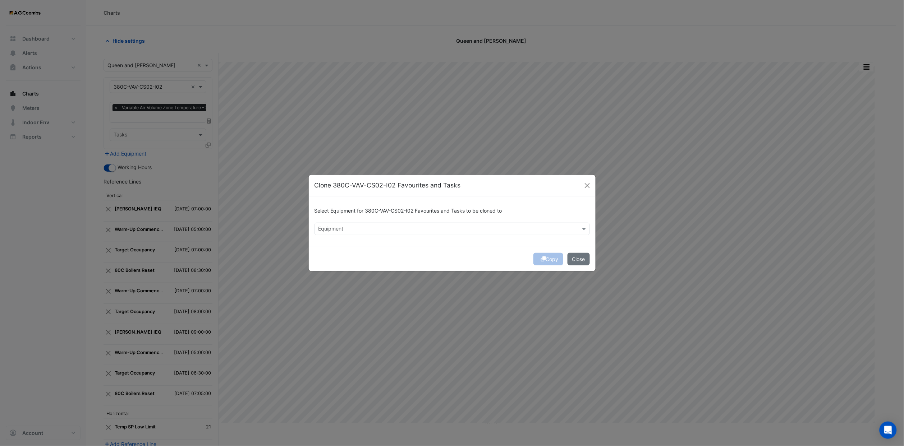
click at [395, 230] on input "text" at bounding box center [447, 230] width 259 height 8
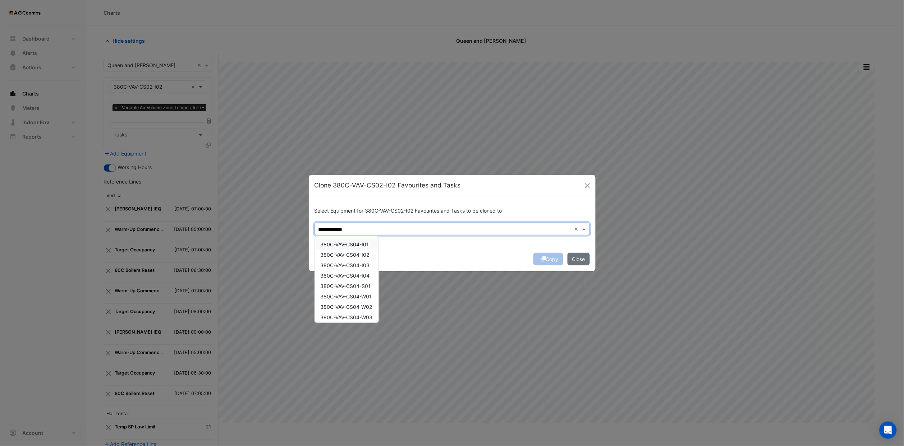
click at [368, 245] on span "380C-VAV-CS04-I01" at bounding box center [345, 245] width 49 height 6
click at [362, 252] on span "380C-VAV-CS04-I02" at bounding box center [345, 255] width 49 height 6
drag, startPoint x: 367, startPoint y: 263, endPoint x: 367, endPoint y: 270, distance: 7.5
click at [367, 264] on span "380C-VAV-CS04-I03" at bounding box center [345, 265] width 49 height 6
click at [367, 271] on div "380C-VAV-CS04-I04" at bounding box center [347, 276] width 64 height 10
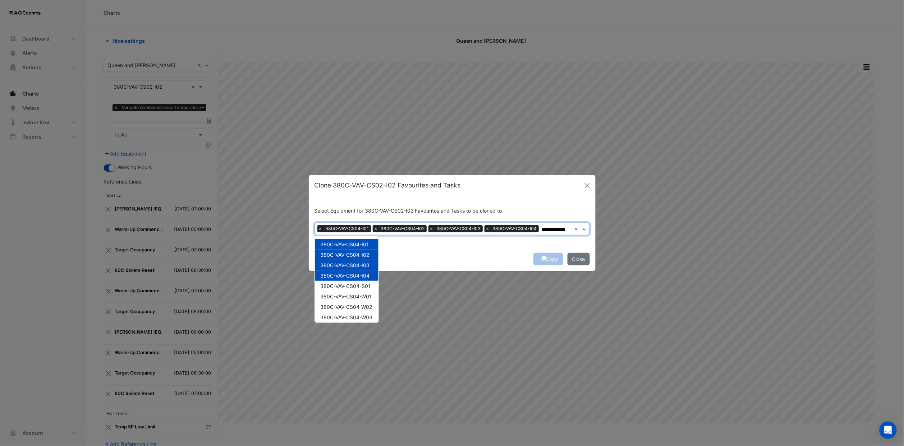
click at [368, 277] on span "380C-VAV-CS04-I04" at bounding box center [345, 276] width 49 height 6
drag, startPoint x: 367, startPoint y: 275, endPoint x: 367, endPoint y: 284, distance: 8.3
click at [367, 279] on div "380C-VAV-CS04-I04" at bounding box center [347, 276] width 64 height 10
click at [367, 285] on span "380C-VAV-CS04-S01" at bounding box center [346, 286] width 50 height 6
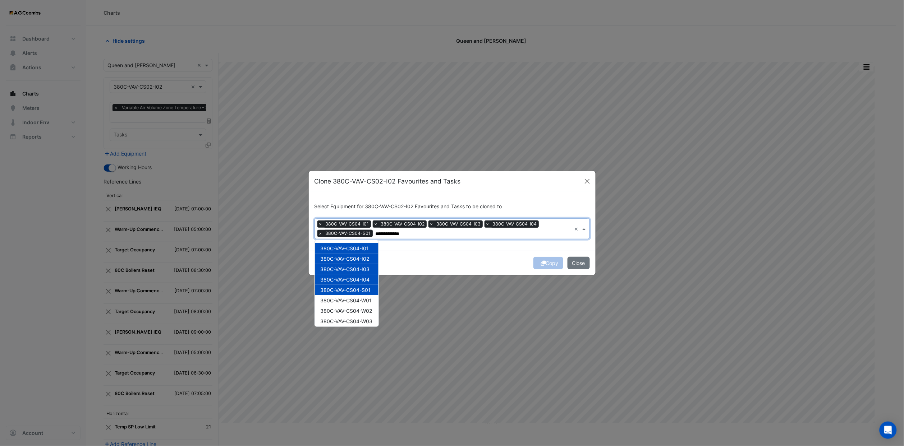
click at [367, 294] on div "380C-VAV-CS04-S01" at bounding box center [347, 290] width 64 height 10
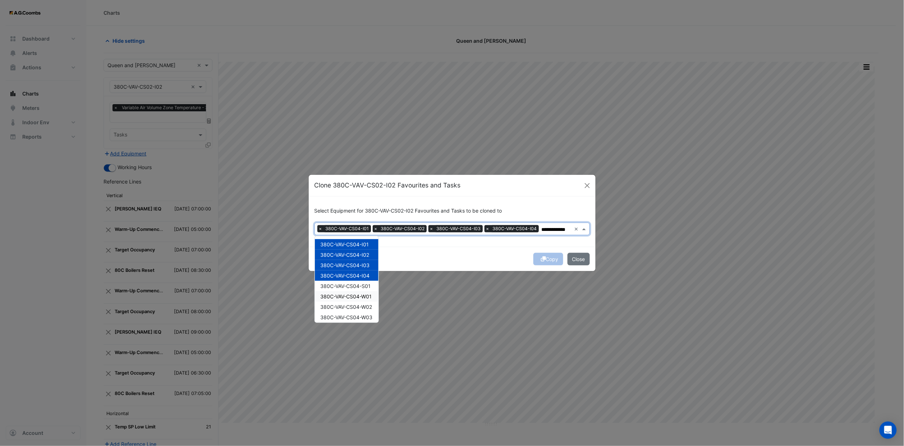
click at [364, 286] on span "380C-VAV-CS04-S01" at bounding box center [346, 286] width 50 height 6
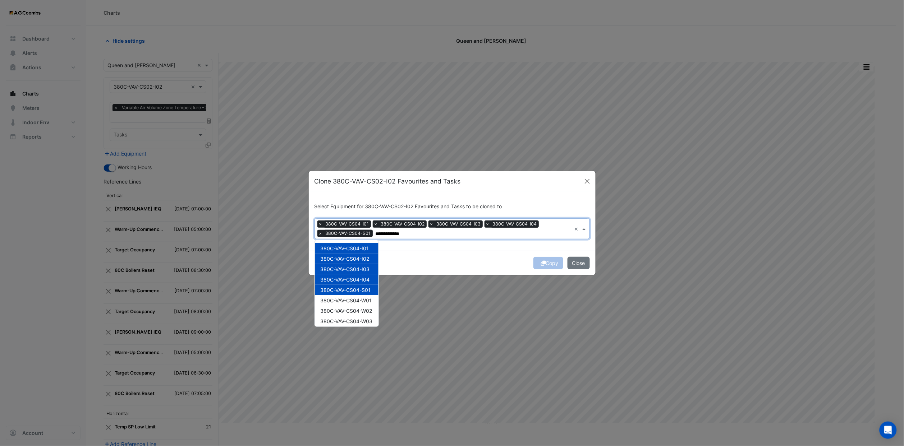
click at [367, 298] on span "380C-VAV-CS04-W01" at bounding box center [346, 301] width 51 height 6
click at [367, 309] on span "380C-VAV-CS04-W02" at bounding box center [347, 311] width 52 height 6
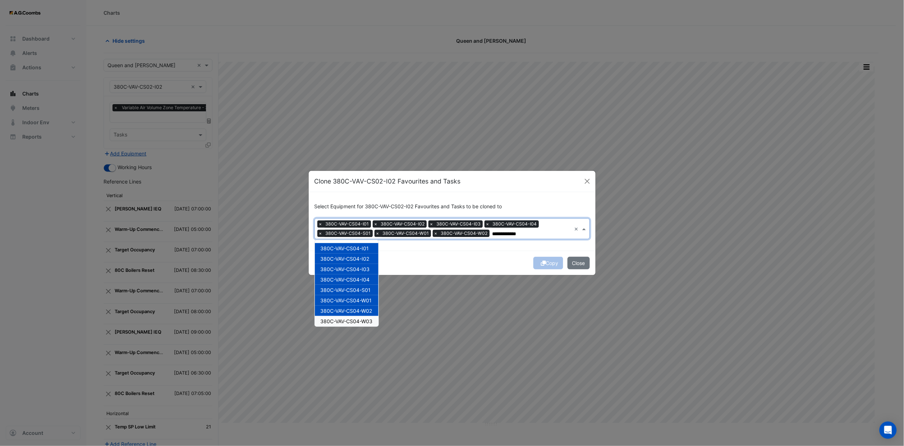
click at [370, 319] on span "380C-VAV-CS04-W03" at bounding box center [347, 321] width 52 height 6
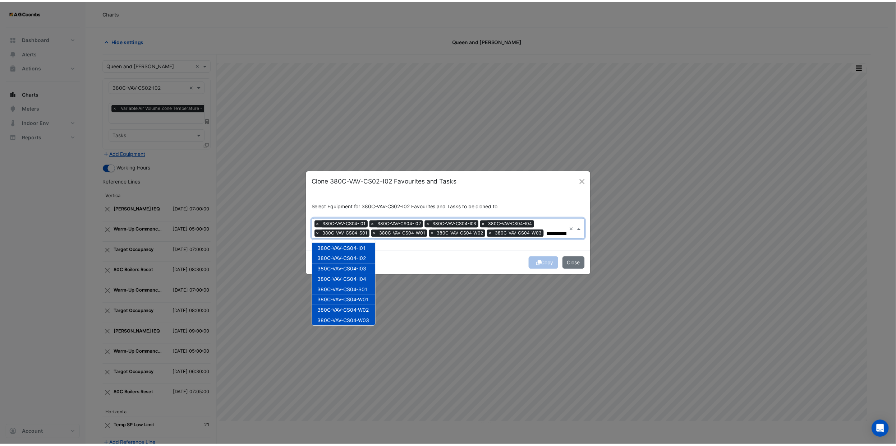
scroll to position [3, 0]
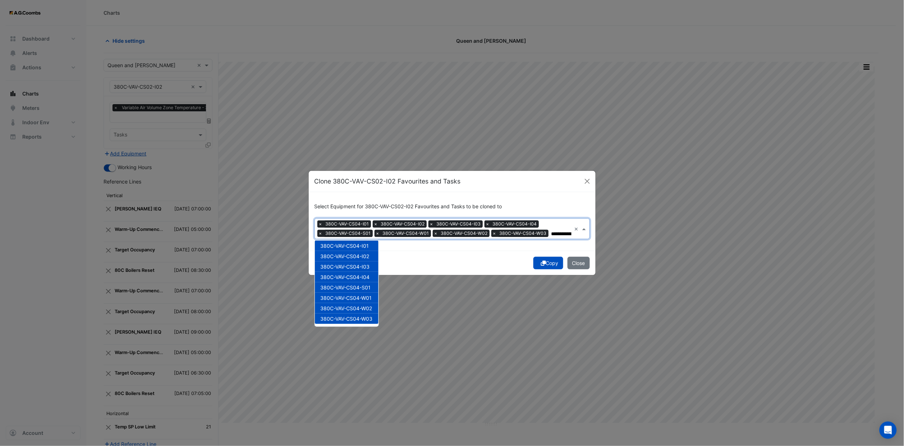
type input "**********"
click at [551, 265] on button "Copy" at bounding box center [548, 263] width 30 height 13
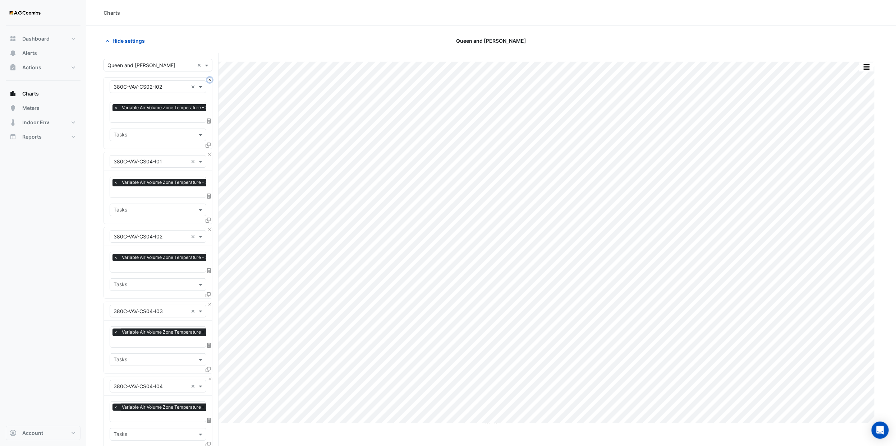
click at [208, 82] on button "Close" at bounding box center [209, 80] width 5 height 5
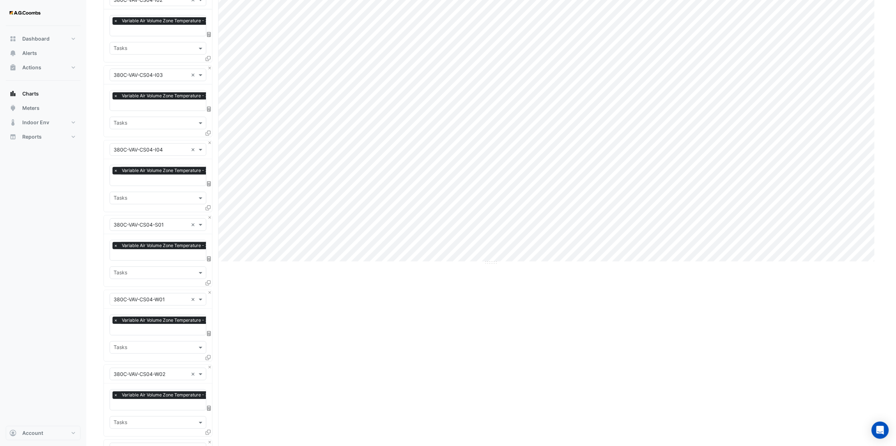
scroll to position [0, 0]
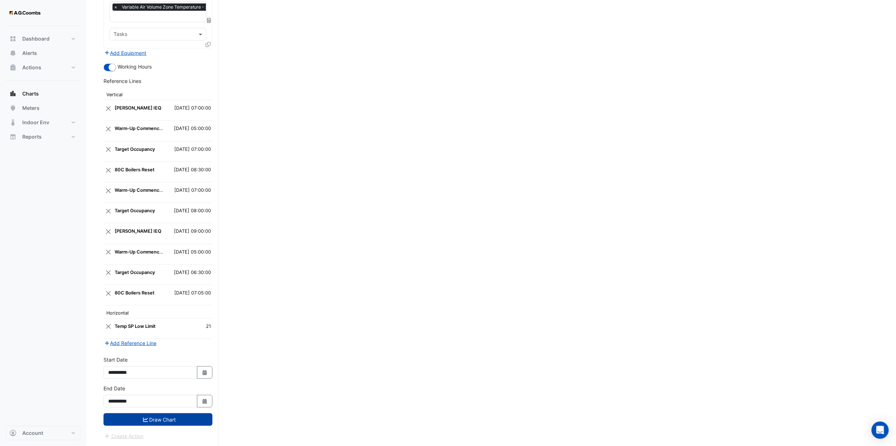
click at [171, 422] on button "Draw Chart" at bounding box center [158, 420] width 109 height 13
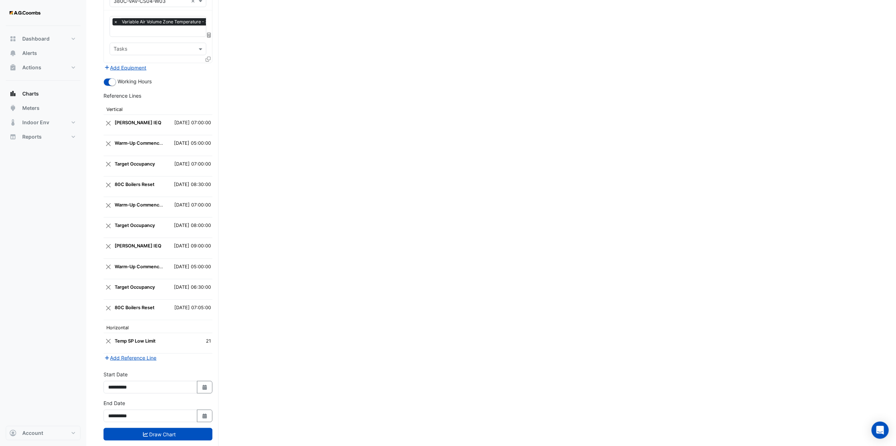
scroll to position [629, 0]
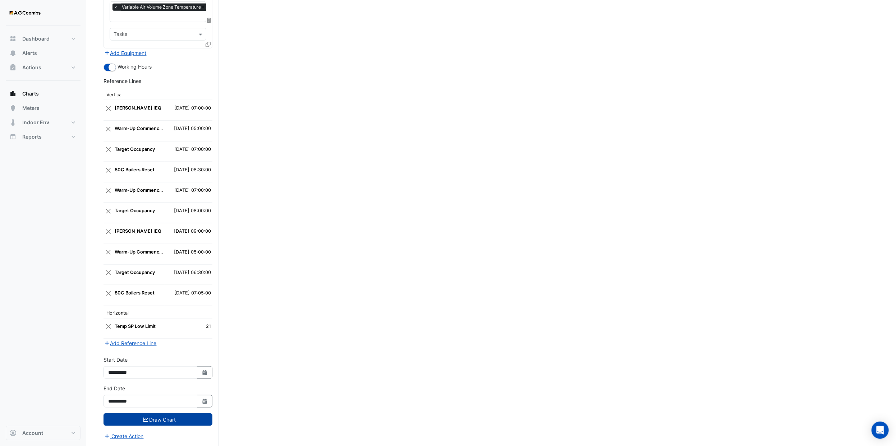
click at [170, 417] on button "Draw Chart" at bounding box center [158, 420] width 109 height 13
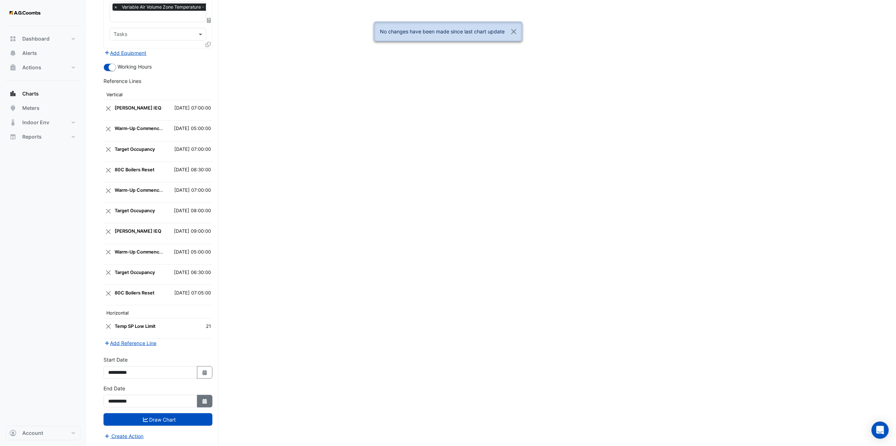
click at [205, 404] on fa-icon "Select Date" at bounding box center [205, 402] width 6 height 6
click at [128, 375] on div "29" at bounding box center [127, 380] width 12 height 12
click at [180, 425] on button "Draw Chart" at bounding box center [158, 420] width 109 height 13
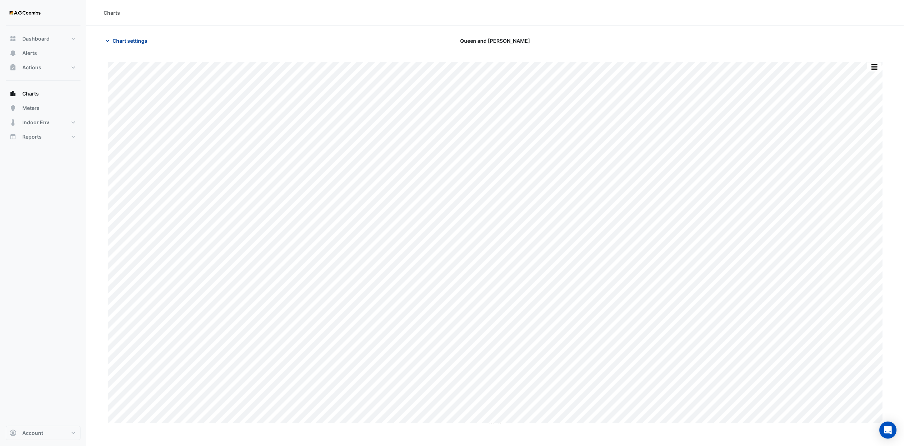
click at [128, 38] on span "Chart settings" at bounding box center [130, 41] width 35 height 8
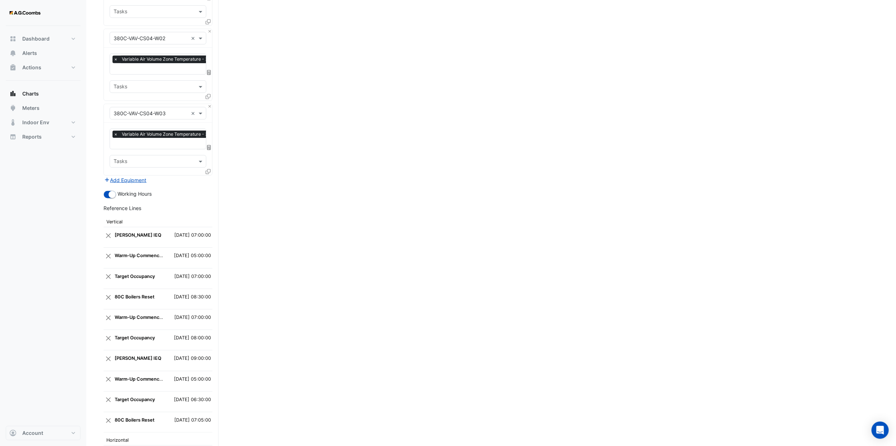
scroll to position [629, 0]
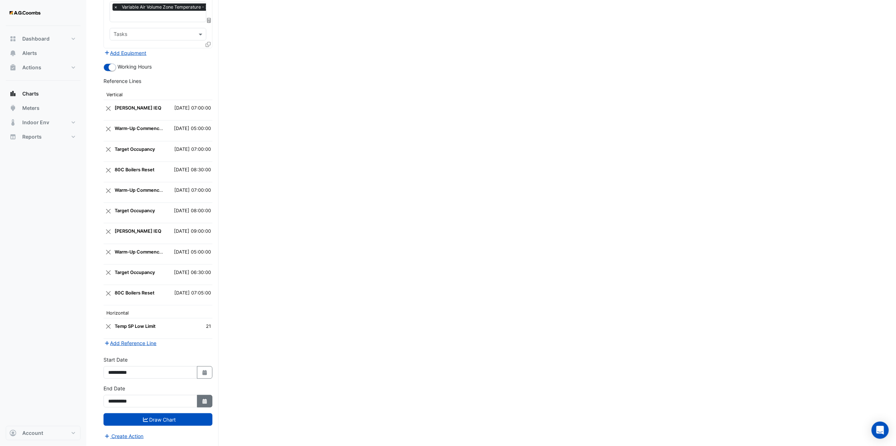
click at [208, 404] on button "Select Date" at bounding box center [205, 401] width 16 height 13
click at [114, 377] on div "28" at bounding box center [116, 380] width 12 height 12
type input "**********"
click at [169, 421] on button "Draw Chart" at bounding box center [158, 420] width 109 height 13
